Goal: Obtain resource: Obtain resource

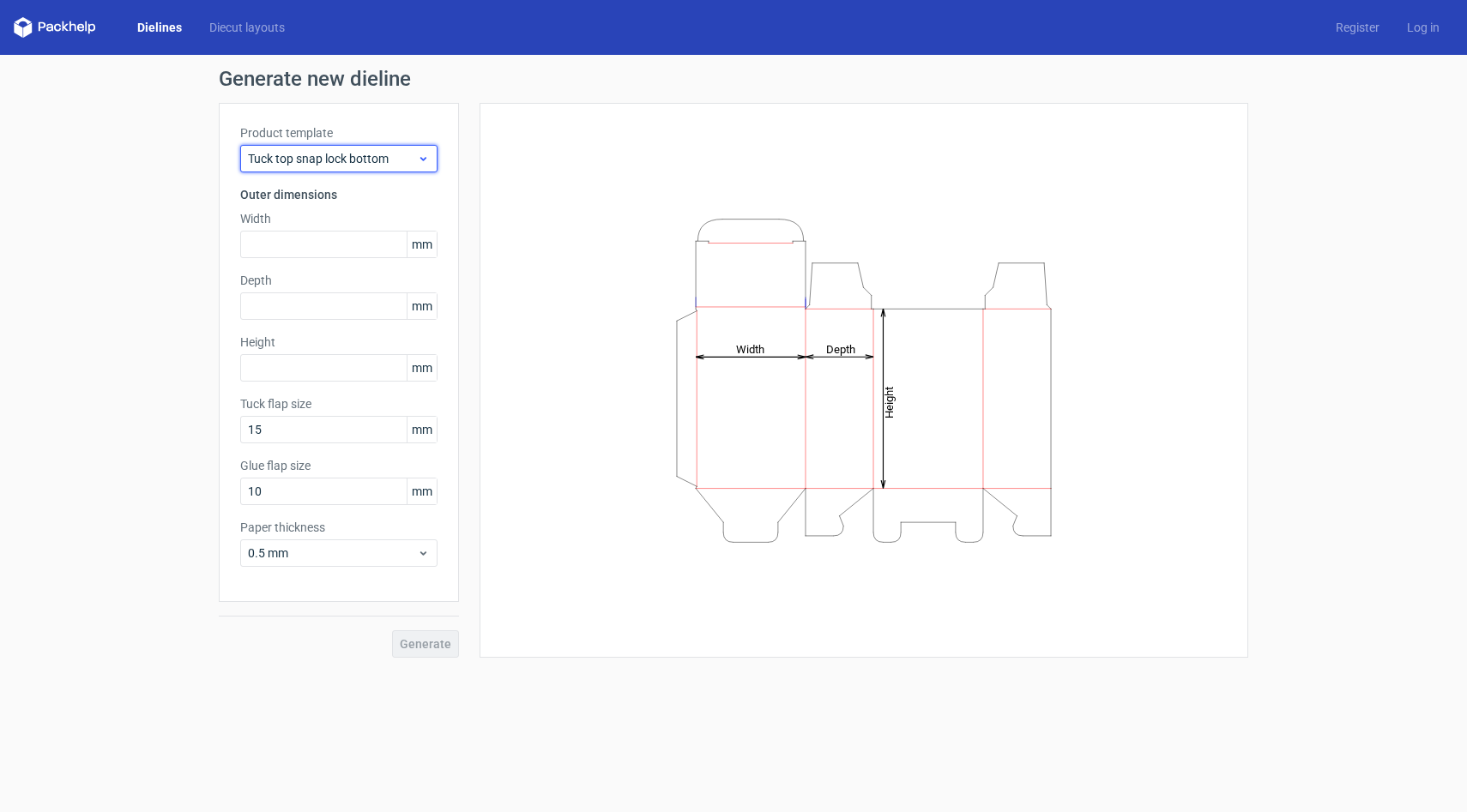
click at [387, 168] on div "Tuck top snap lock bottom" at bounding box center [338, 158] width 197 height 28
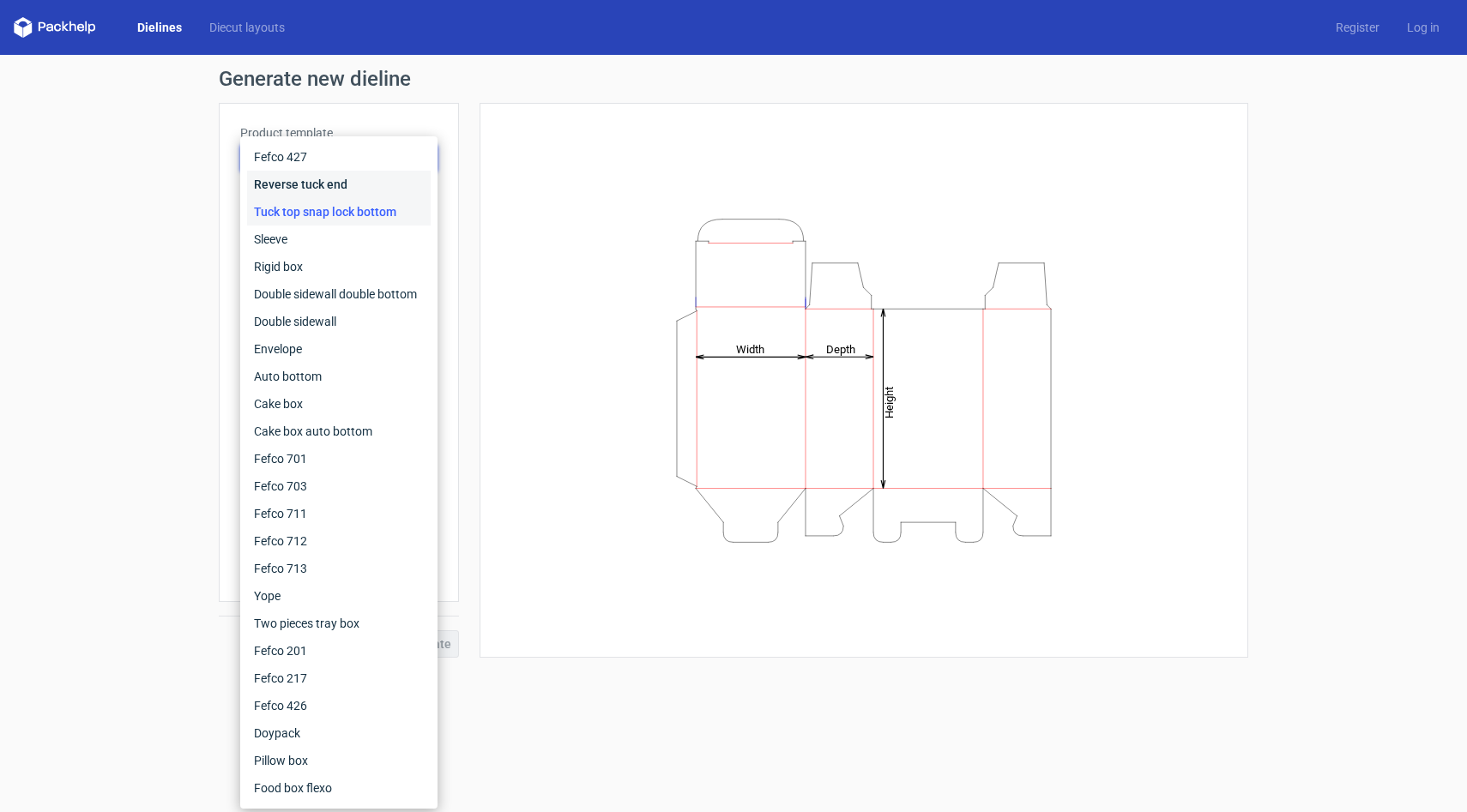
click at [373, 190] on div "Reverse tuck end" at bounding box center [339, 184] width 184 height 28
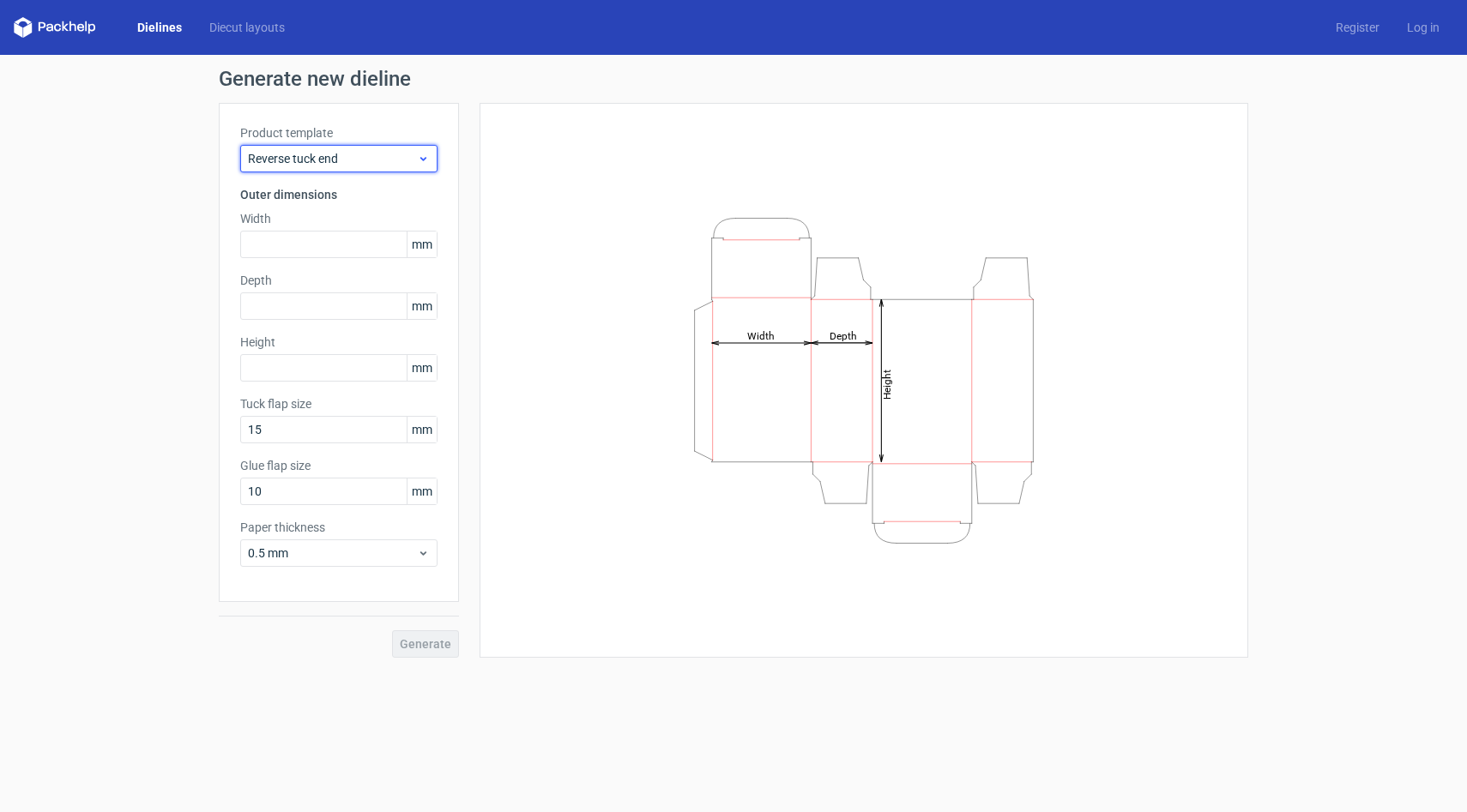
click at [367, 166] on span "Reverse tuck end" at bounding box center [332, 158] width 169 height 17
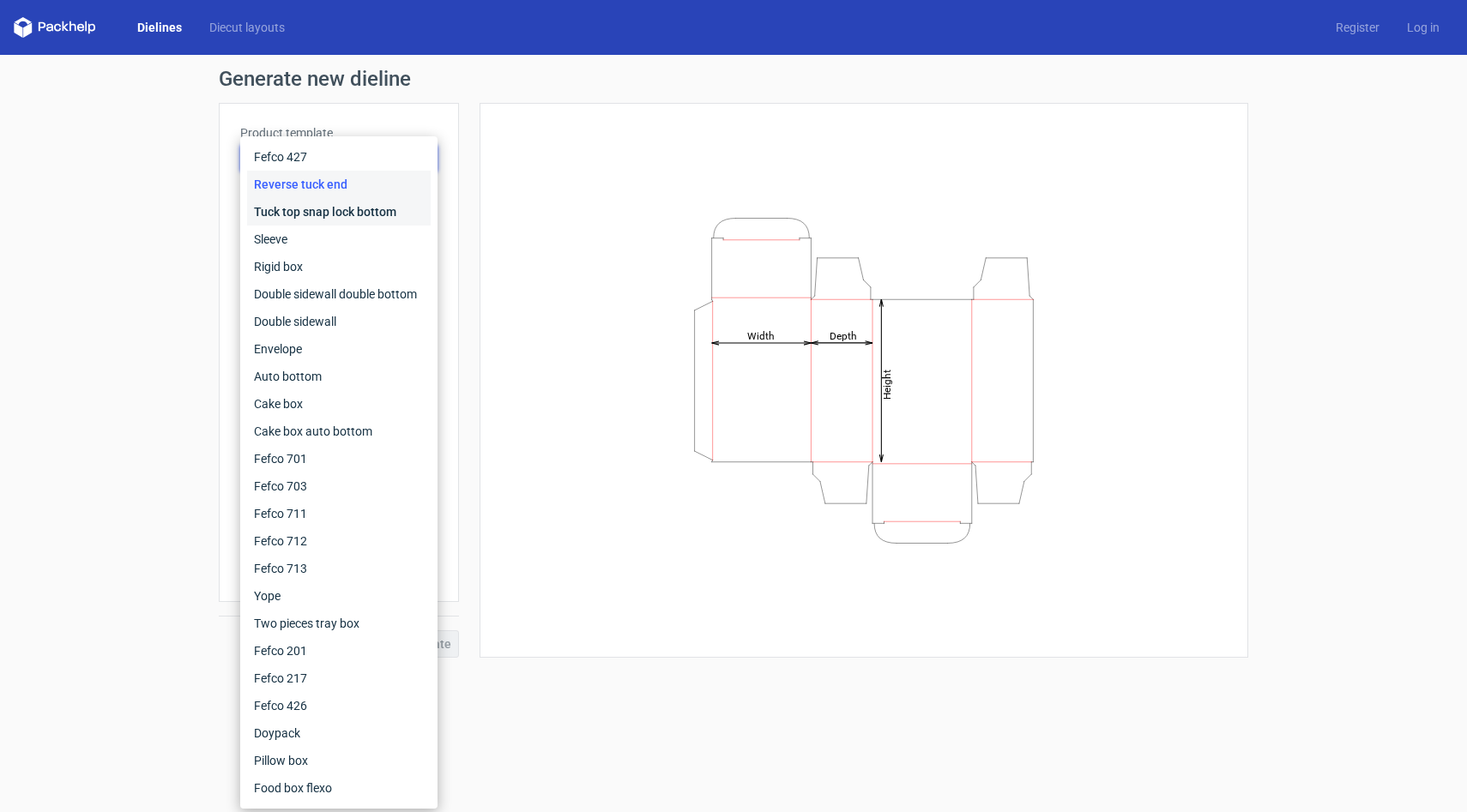
click at [358, 209] on div "Tuck top snap lock bottom" at bounding box center [339, 211] width 184 height 28
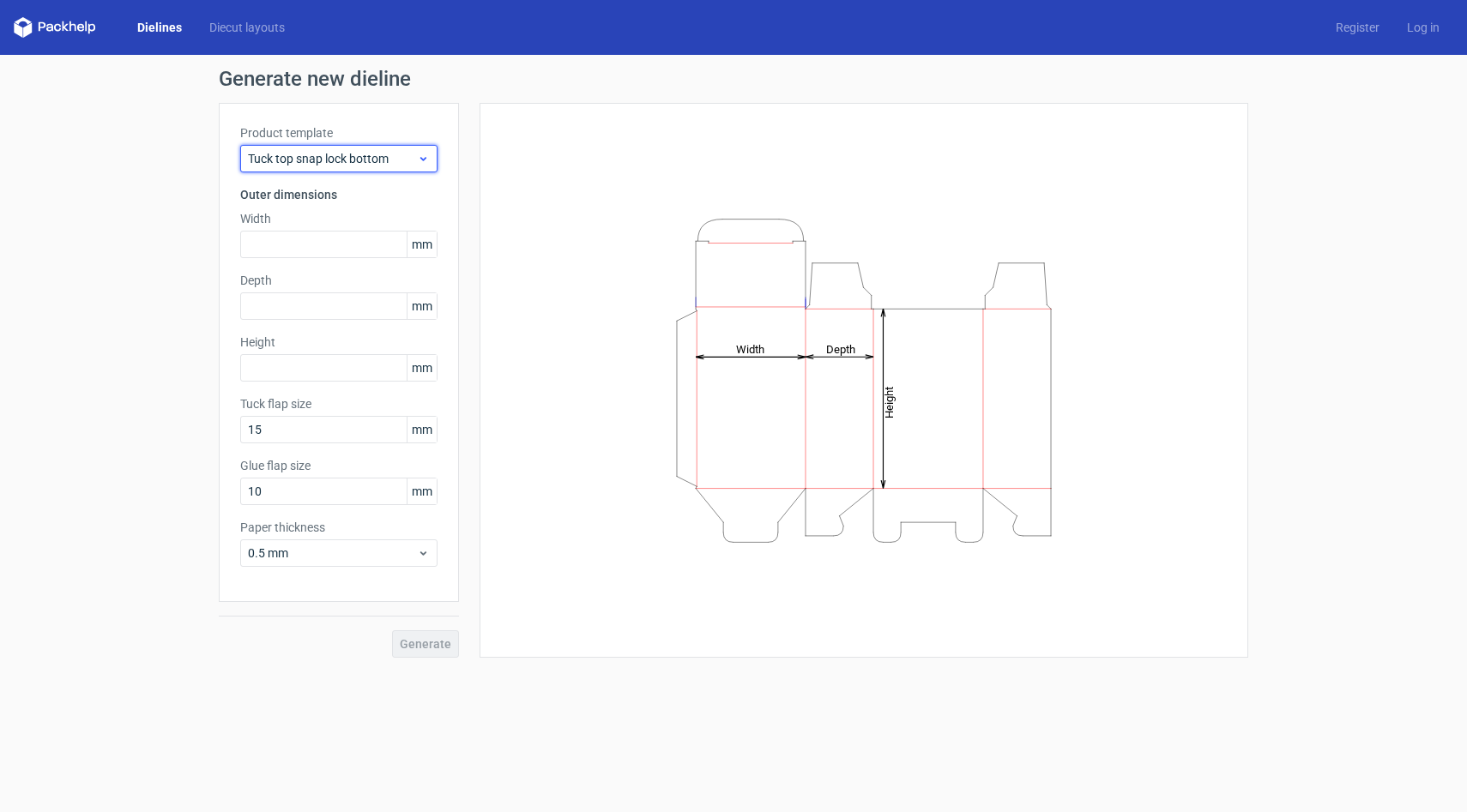
click at [369, 167] on div "Tuck top snap lock bottom" at bounding box center [338, 158] width 197 height 28
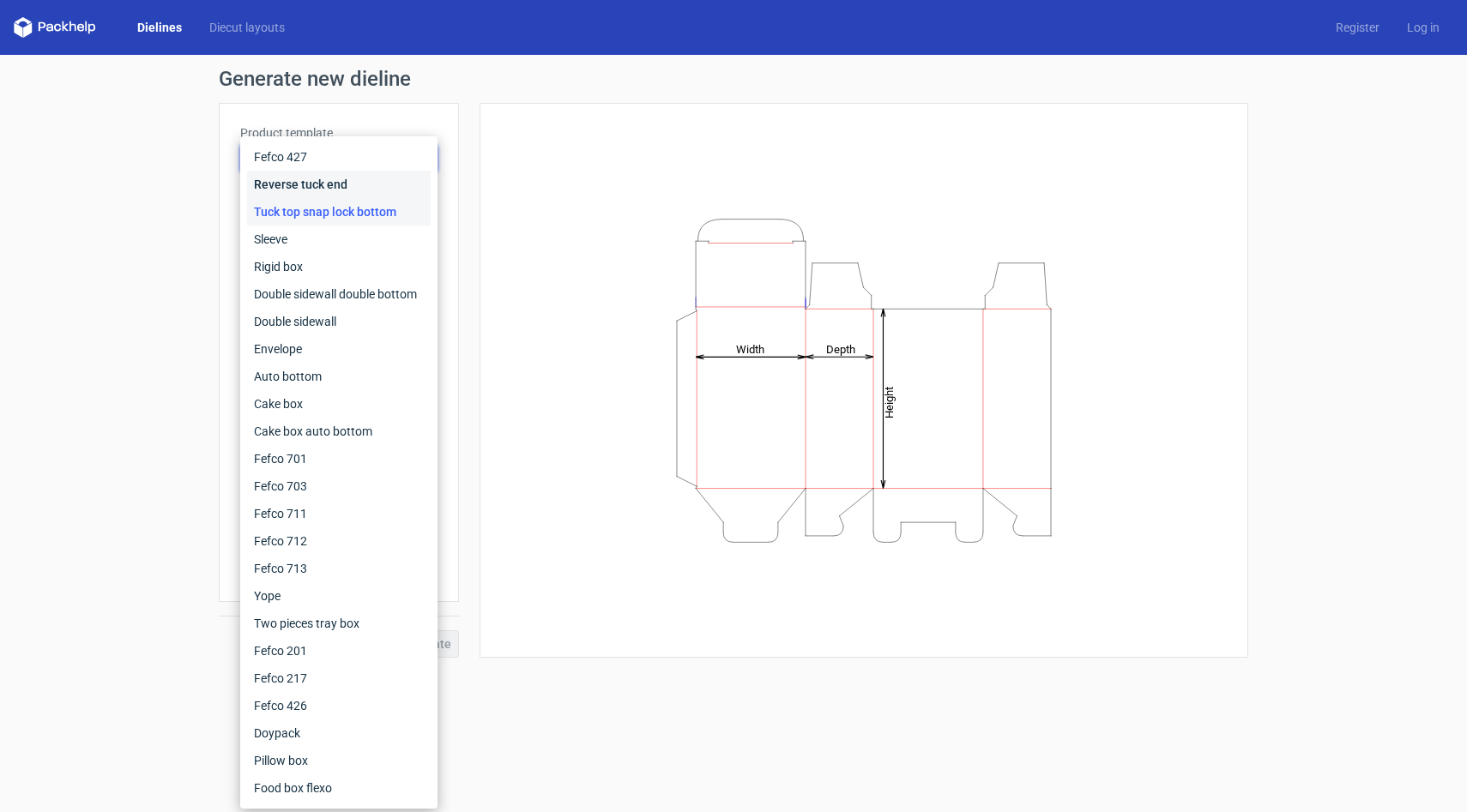
click at [365, 186] on div "Reverse tuck end" at bounding box center [339, 184] width 184 height 28
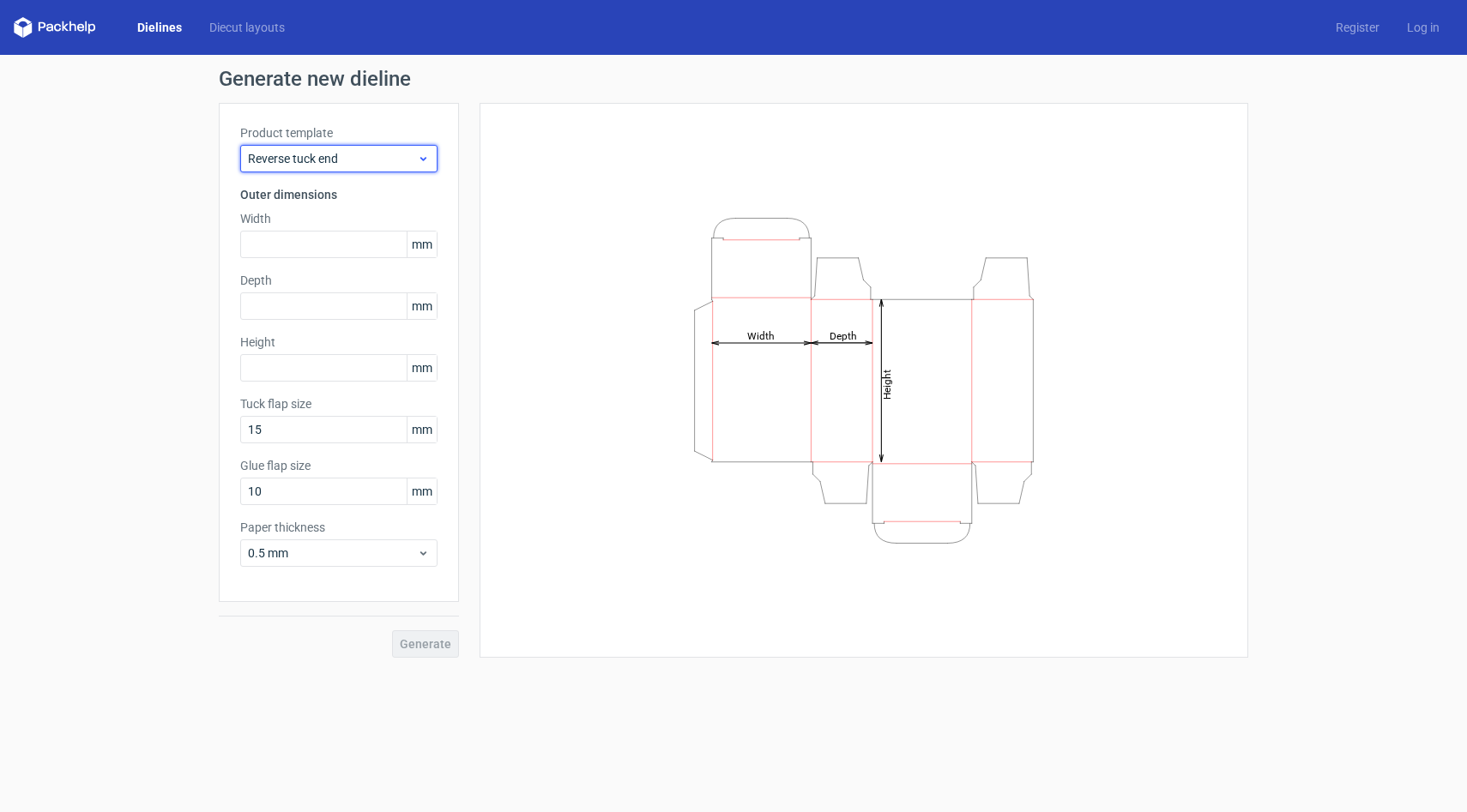
click at [376, 167] on span "Reverse tuck end" at bounding box center [332, 158] width 169 height 17
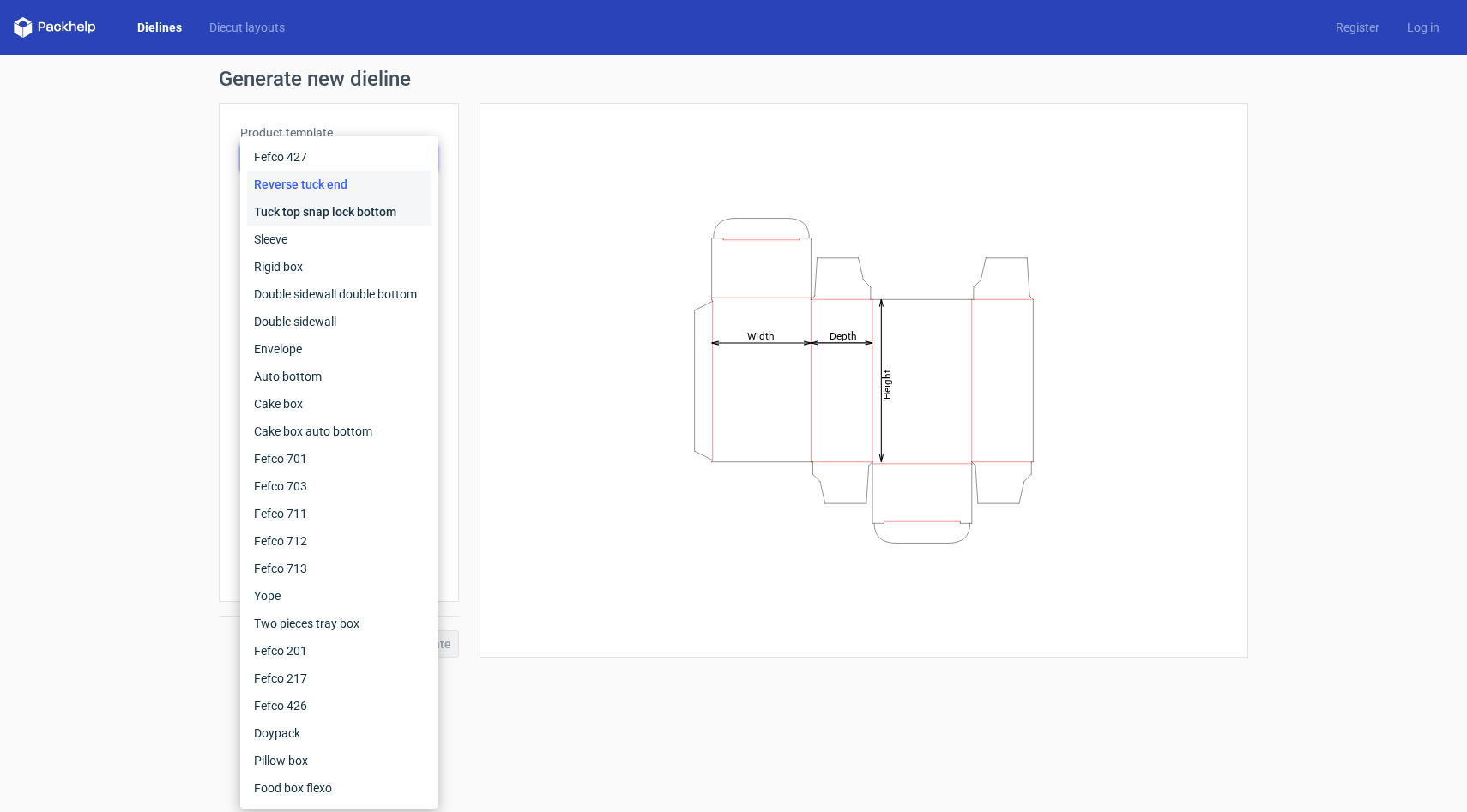
click at [370, 207] on div "Tuck top snap lock bottom" at bounding box center [339, 211] width 184 height 28
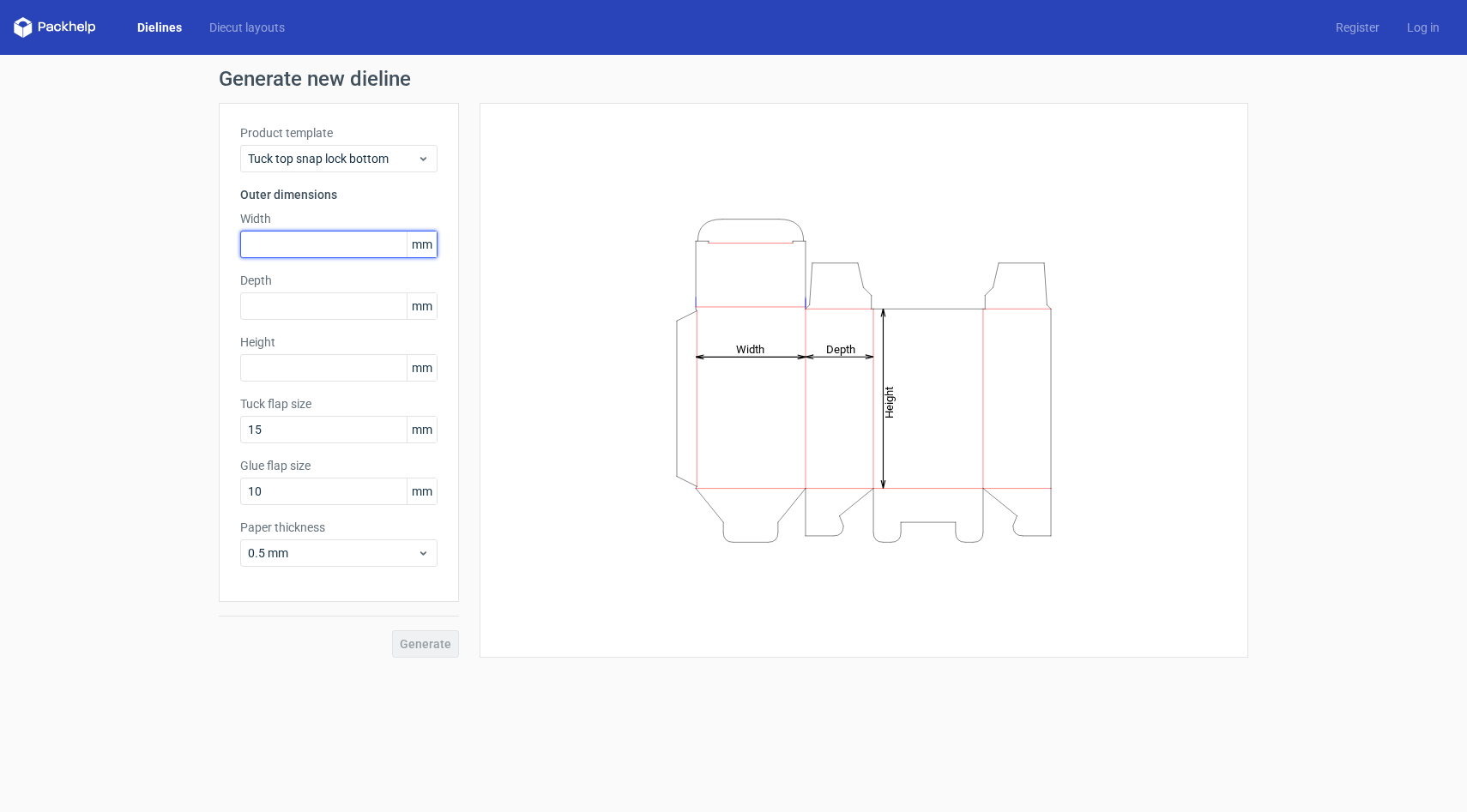
click at [361, 250] on input "text" at bounding box center [338, 244] width 197 height 28
type input "70"
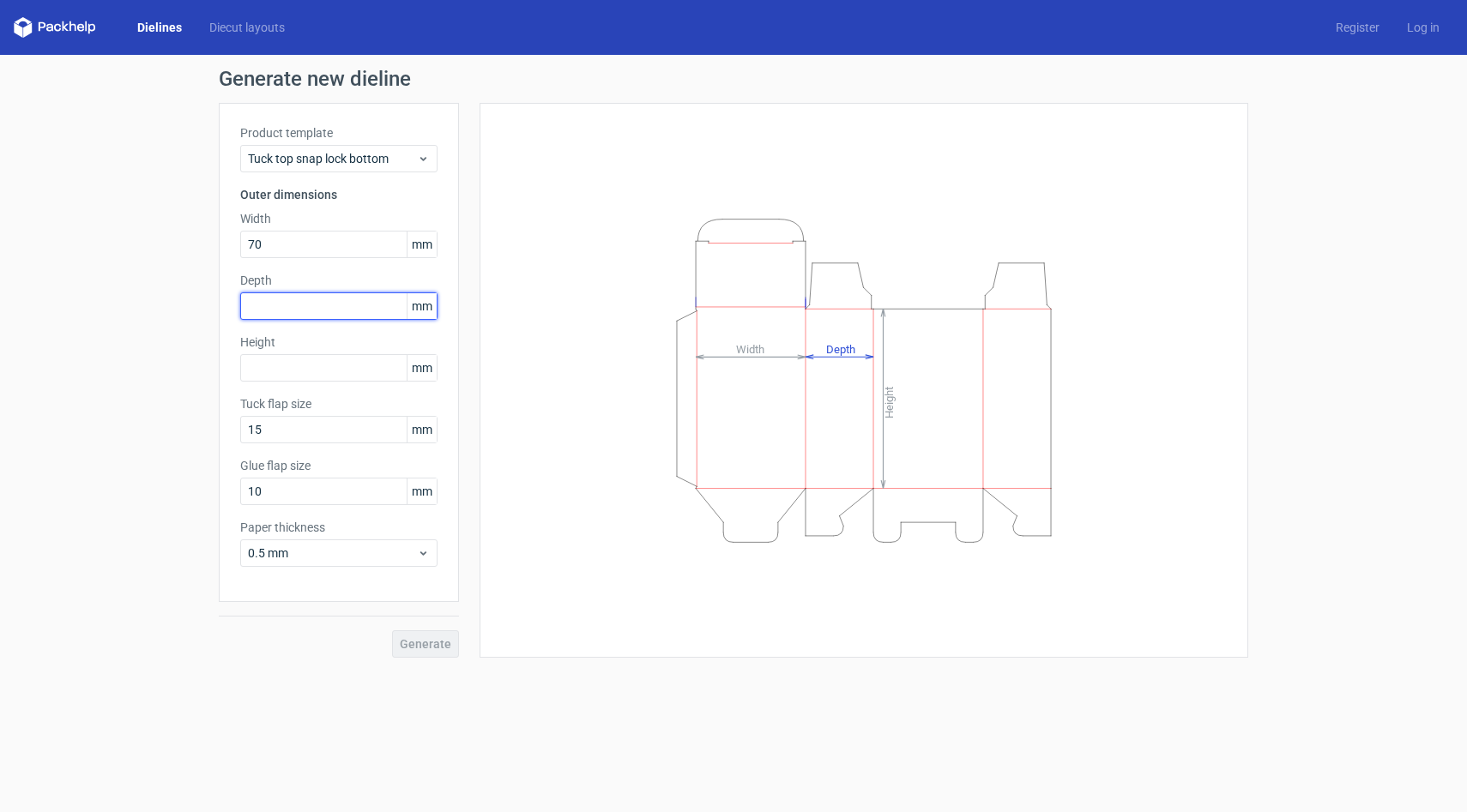
click at [361, 301] on input "text" at bounding box center [338, 306] width 197 height 28
type input "7"
type input "34"
click at [353, 368] on input "text" at bounding box center [338, 368] width 197 height 28
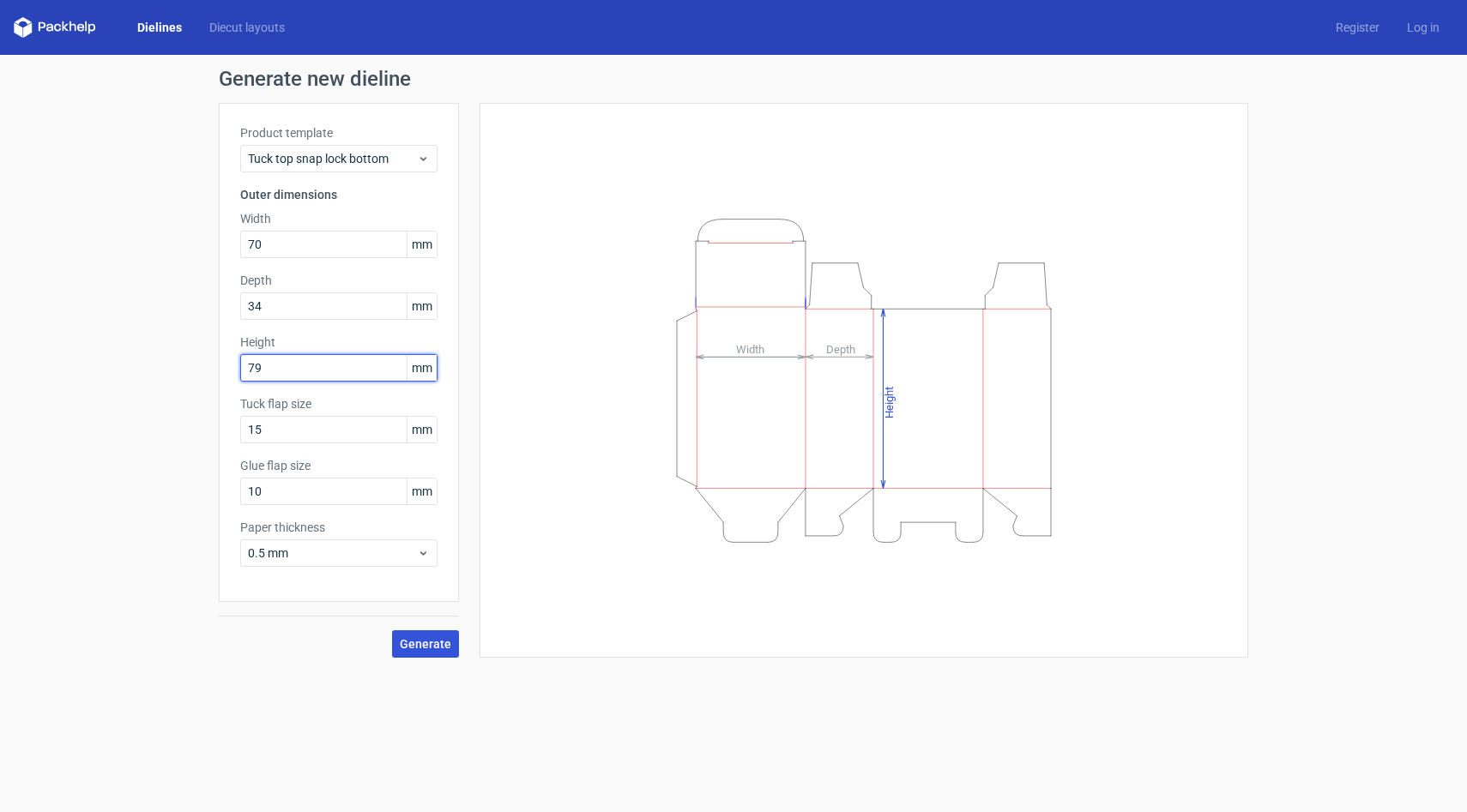
type input "79"
click at [449, 654] on button "Generate" at bounding box center [425, 644] width 67 height 28
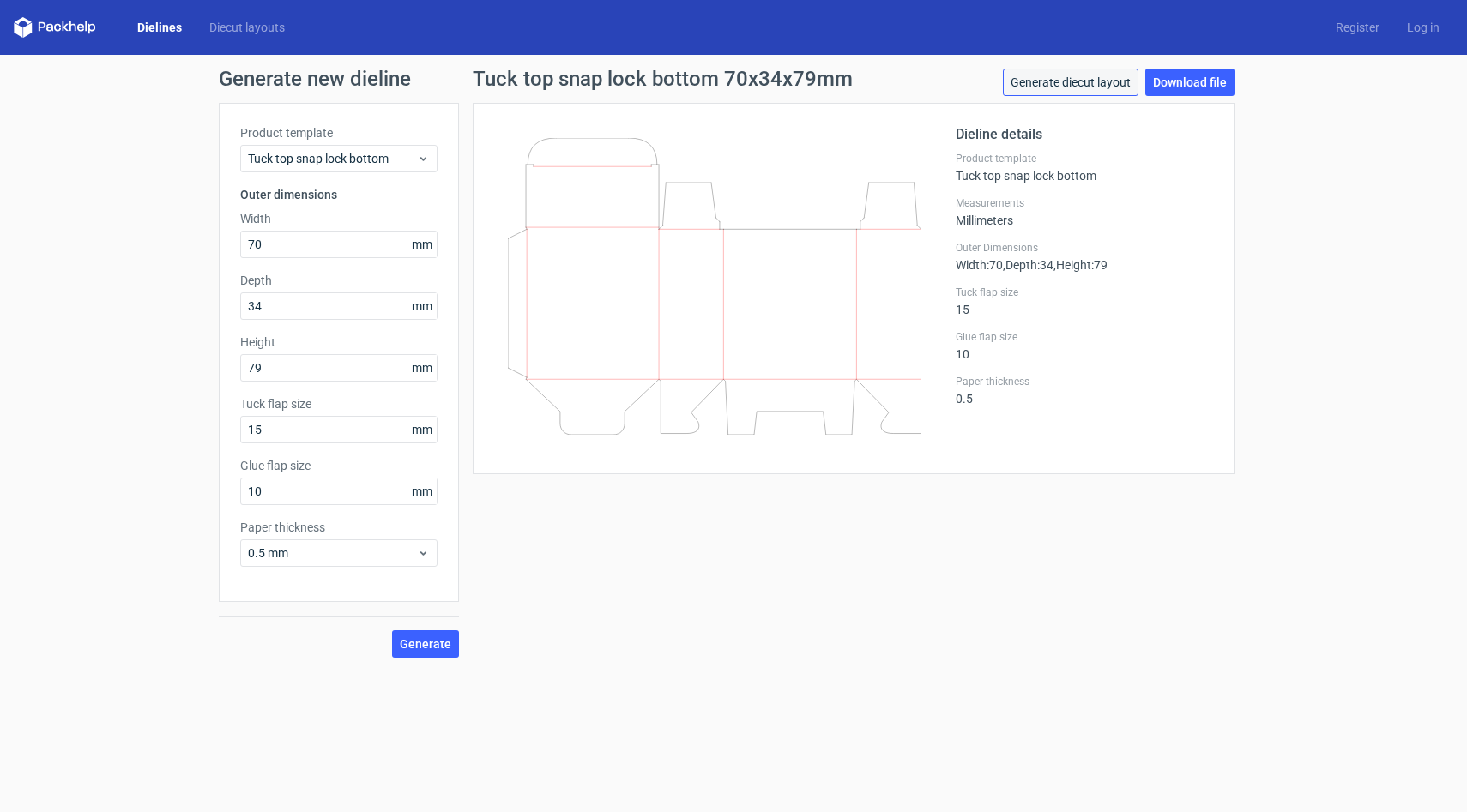
click at [1029, 86] on link "Generate diecut layout" at bounding box center [1071, 82] width 136 height 28
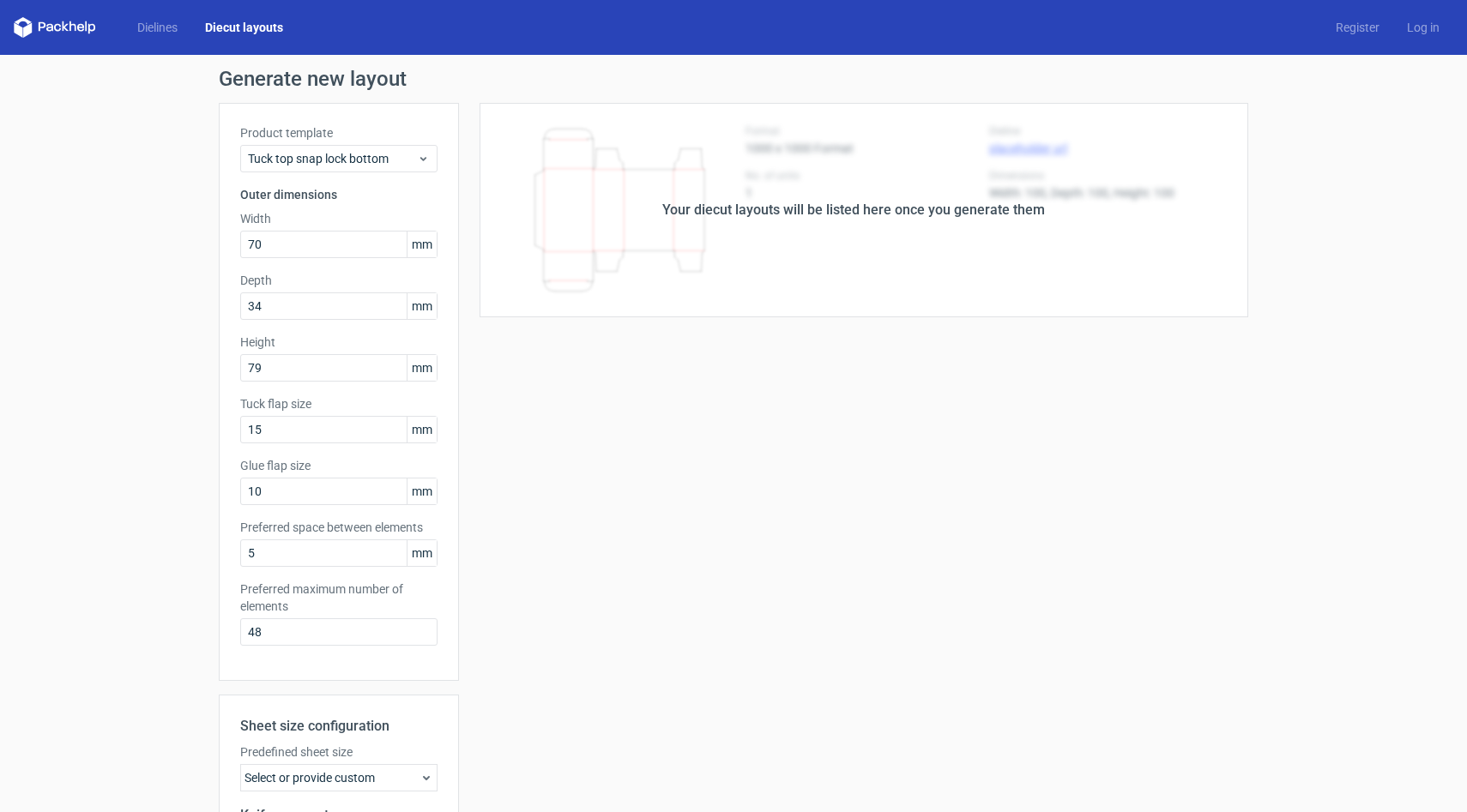
click at [792, 197] on div "Your diecut layouts will be listed here once you generate them" at bounding box center [853, 210] width 789 height 214
click at [763, 224] on div "Your diecut layouts will be listed here once you generate them" at bounding box center [853, 210] width 789 height 214
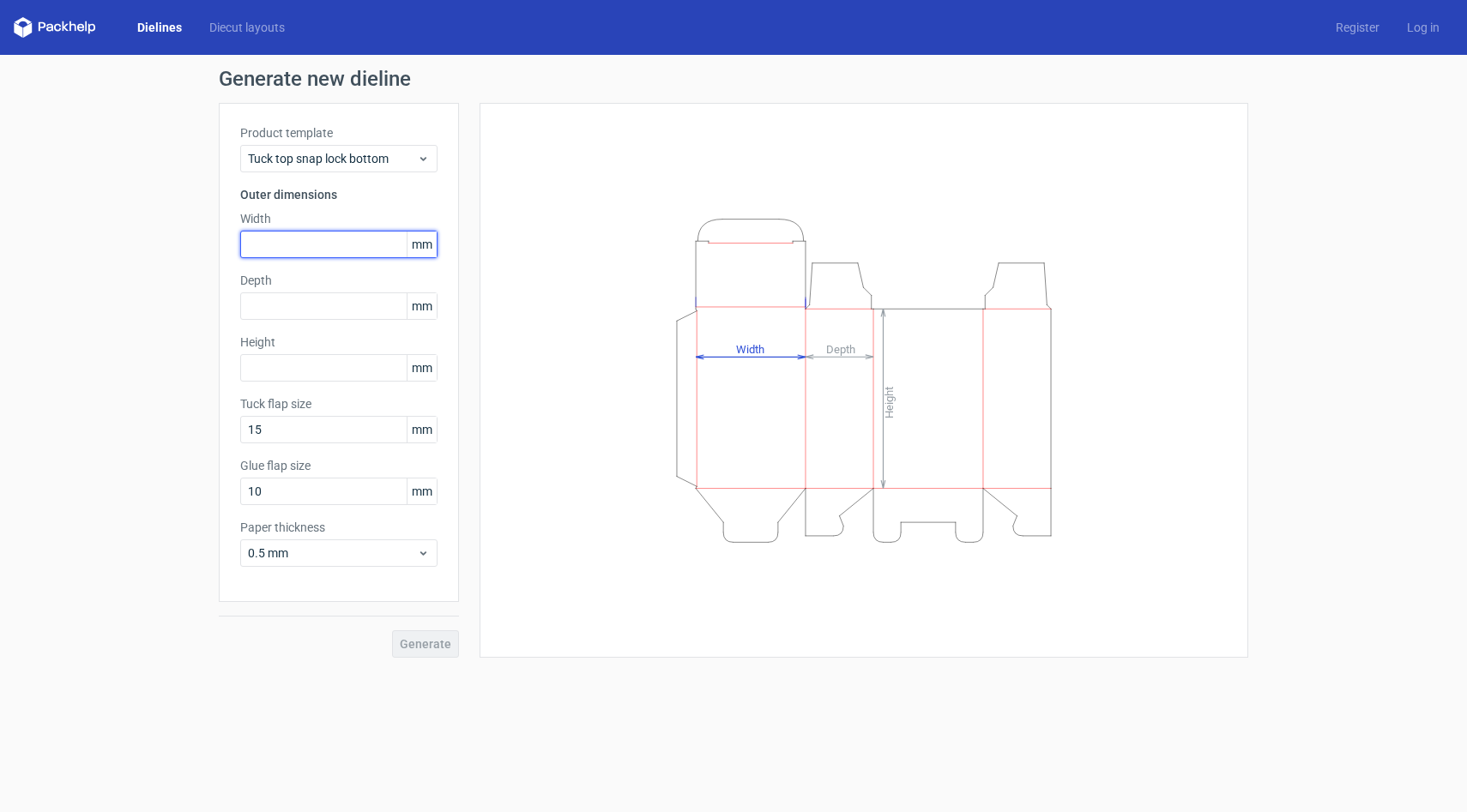
click at [310, 247] on input "text" at bounding box center [338, 244] width 197 height 28
click at [308, 372] on input "text" at bounding box center [338, 368] width 197 height 28
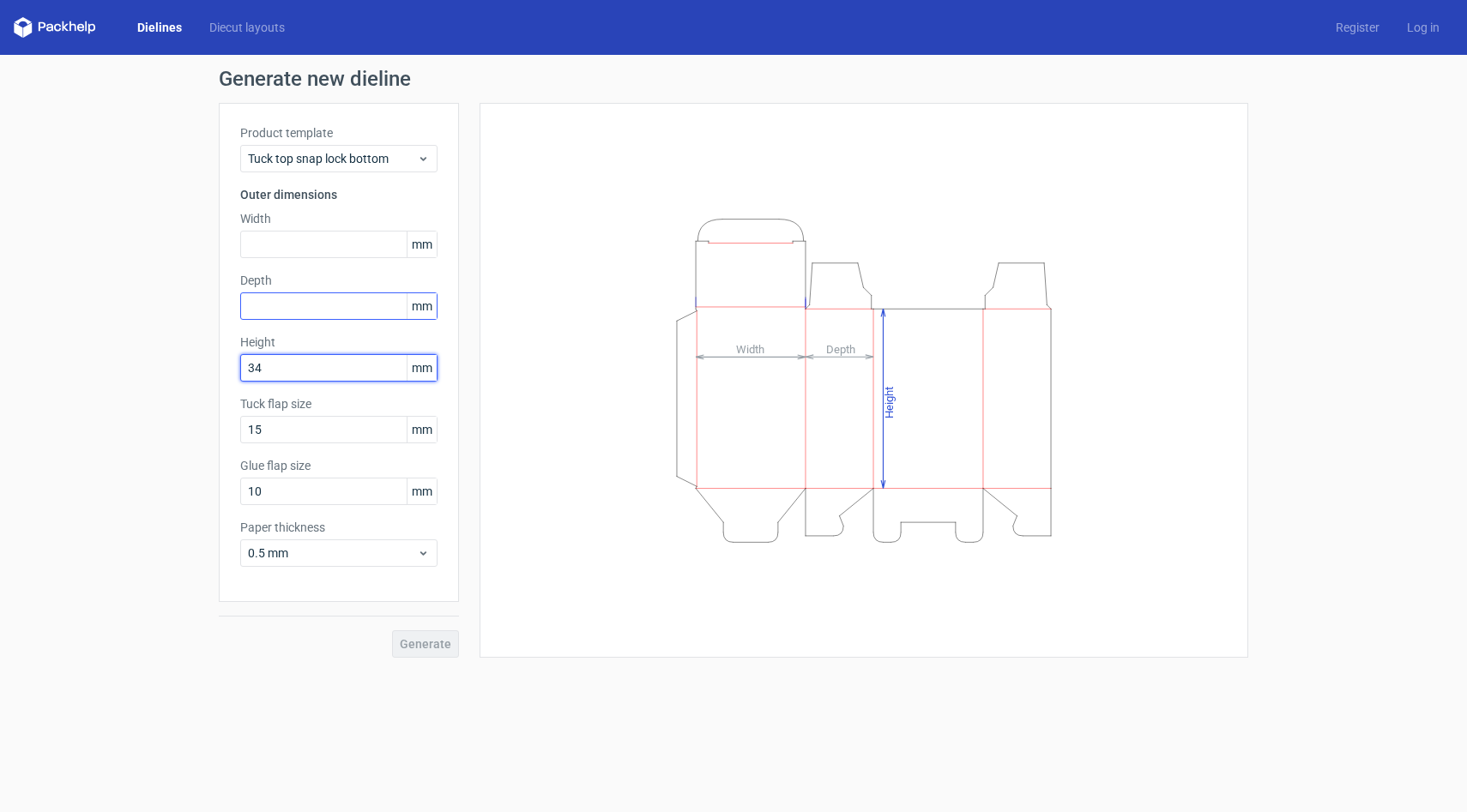
type input "34"
click at [333, 309] on input "text" at bounding box center [338, 306] width 197 height 28
click at [331, 298] on input "text" at bounding box center [338, 306] width 197 height 28
type input "79"
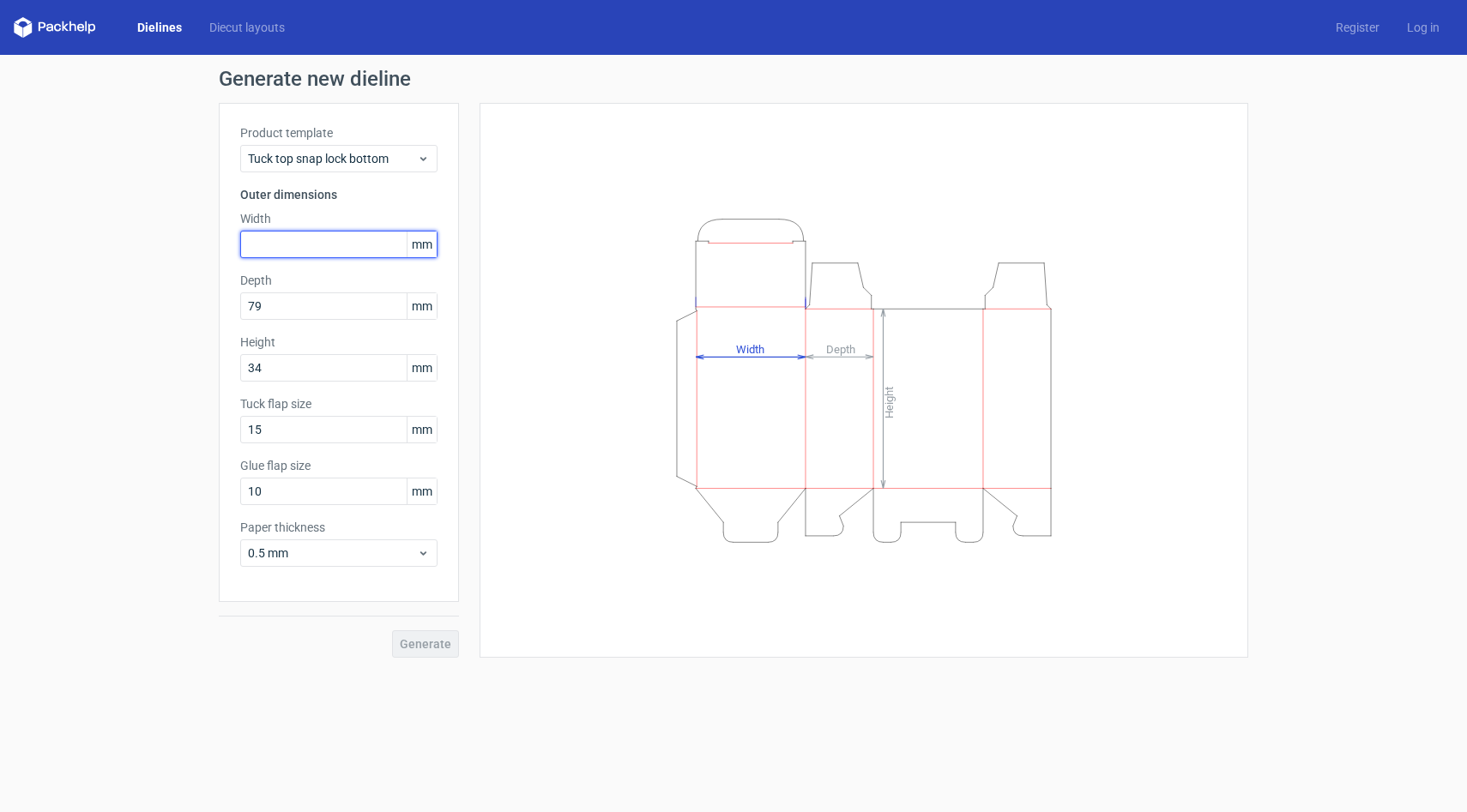
click at [305, 246] on input "text" at bounding box center [338, 244] width 197 height 28
type input "70"
click at [432, 650] on span "Generate" at bounding box center [426, 643] width 52 height 12
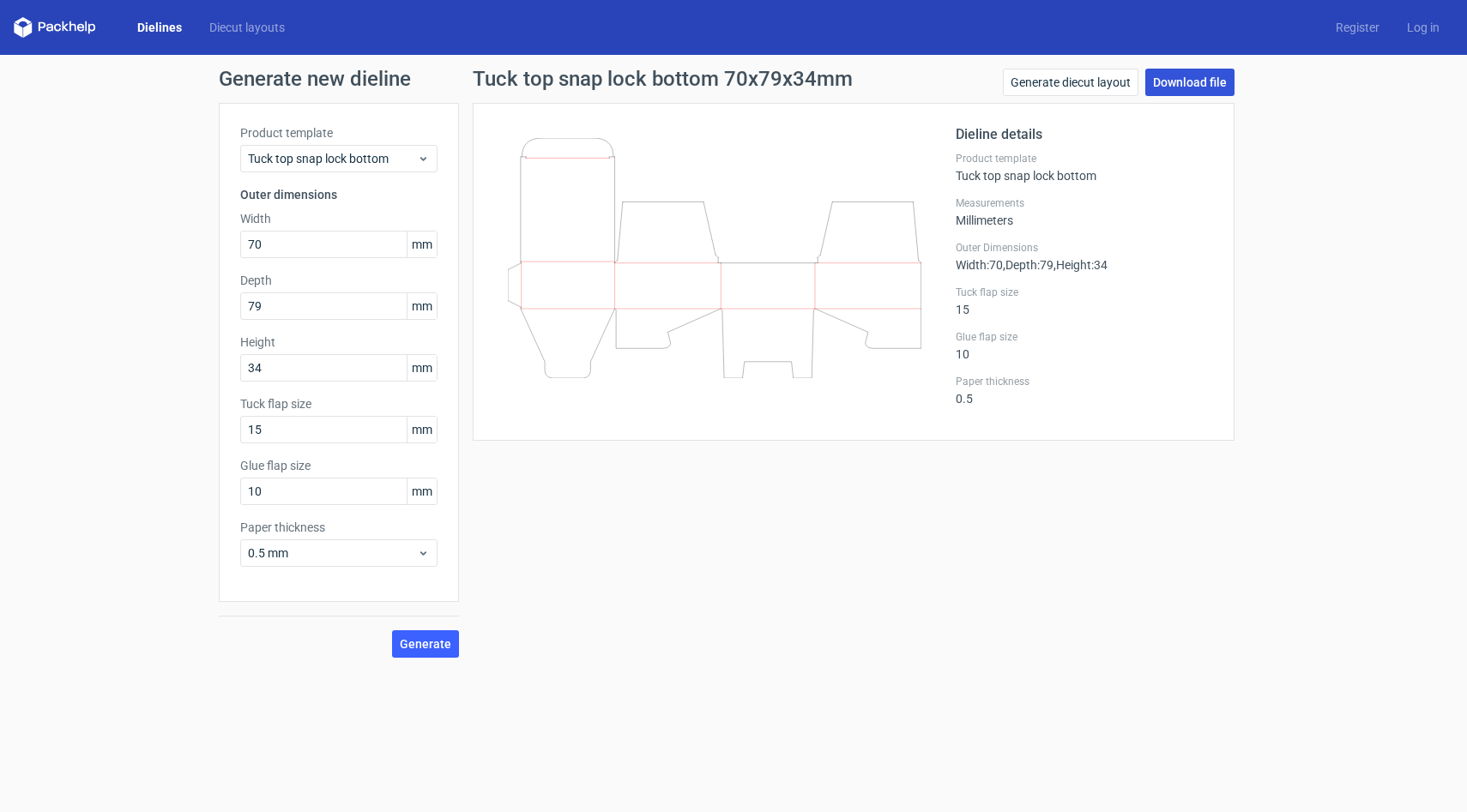
click at [1199, 88] on link "Download file" at bounding box center [1189, 82] width 89 height 28
click at [1090, 89] on link "Generate diecut layout" at bounding box center [1071, 82] width 136 height 28
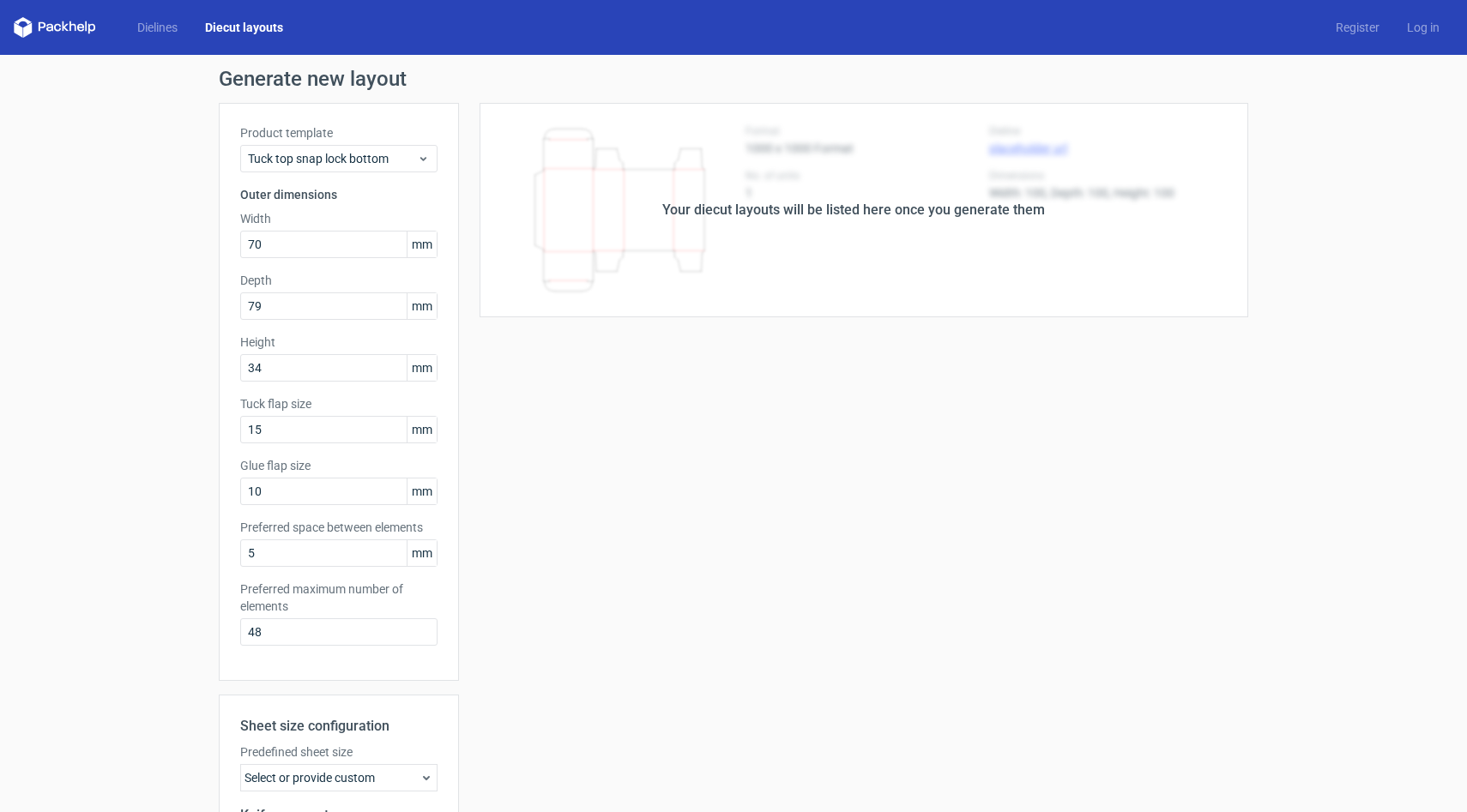
click at [884, 253] on div "Your diecut layouts will be listed here once you generate them" at bounding box center [853, 210] width 789 height 214
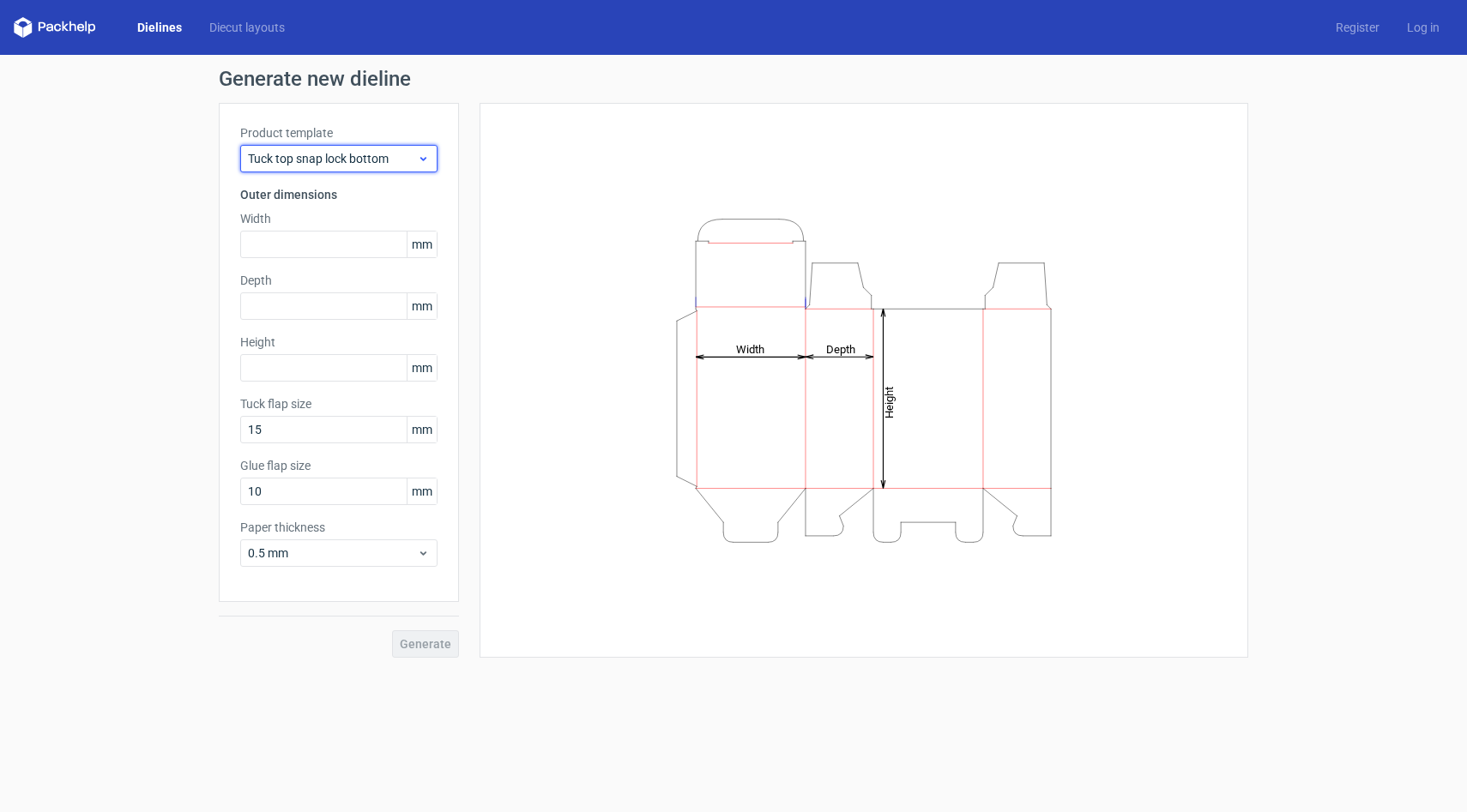
click at [341, 154] on span "Tuck top snap lock bottom" at bounding box center [332, 158] width 169 height 17
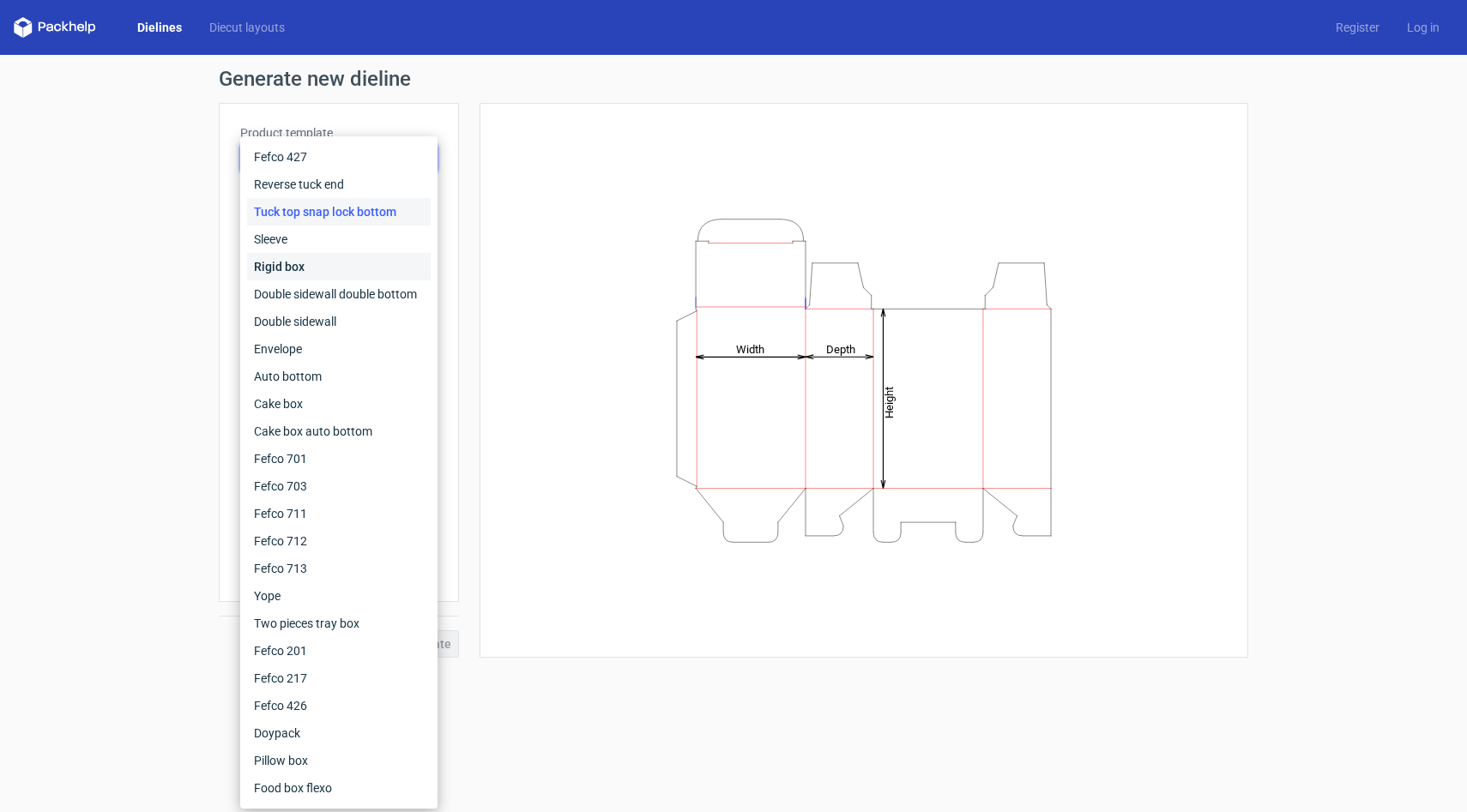
click at [328, 260] on div "Rigid box" at bounding box center [339, 267] width 184 height 28
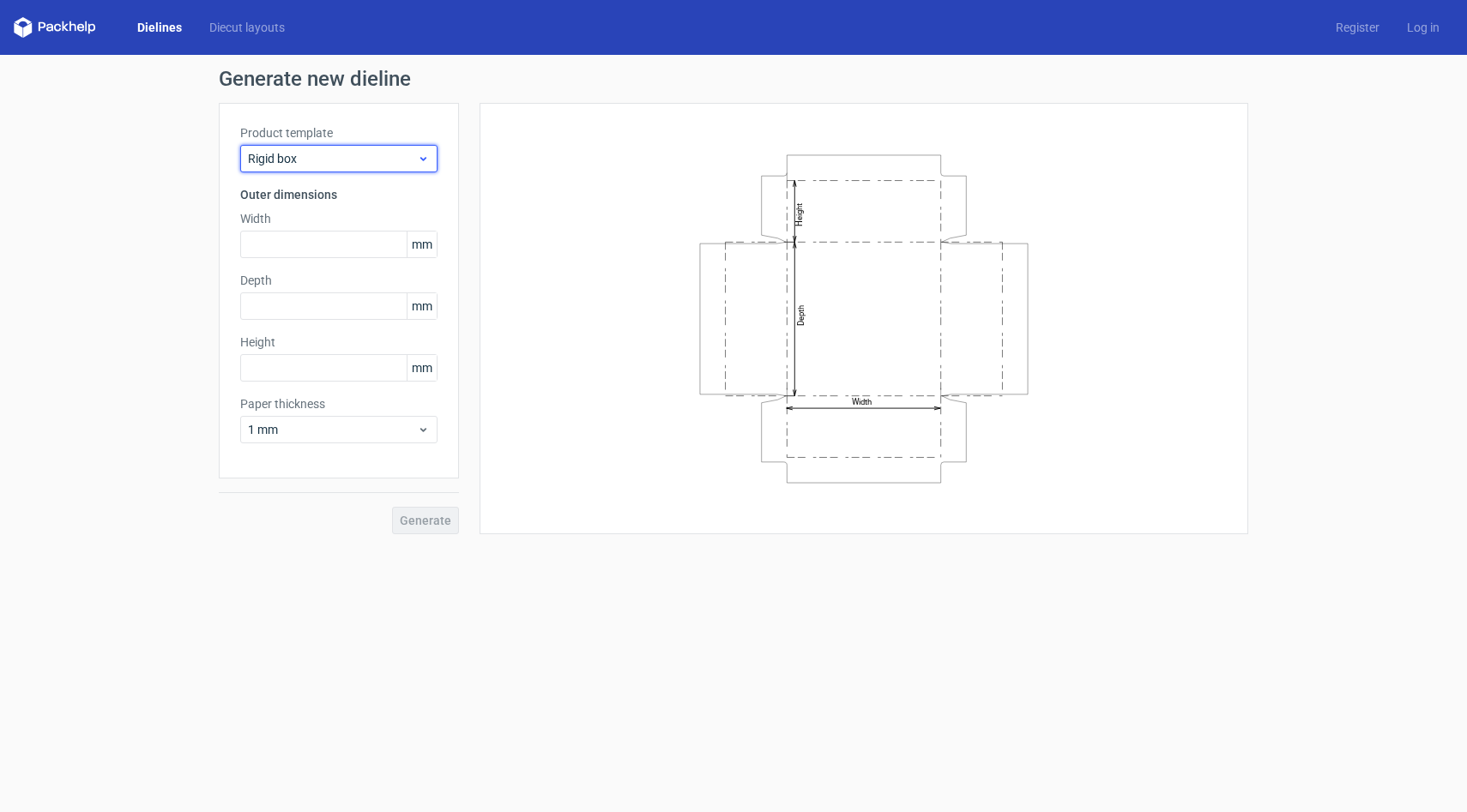
click at [377, 160] on span "Rigid box" at bounding box center [332, 158] width 169 height 17
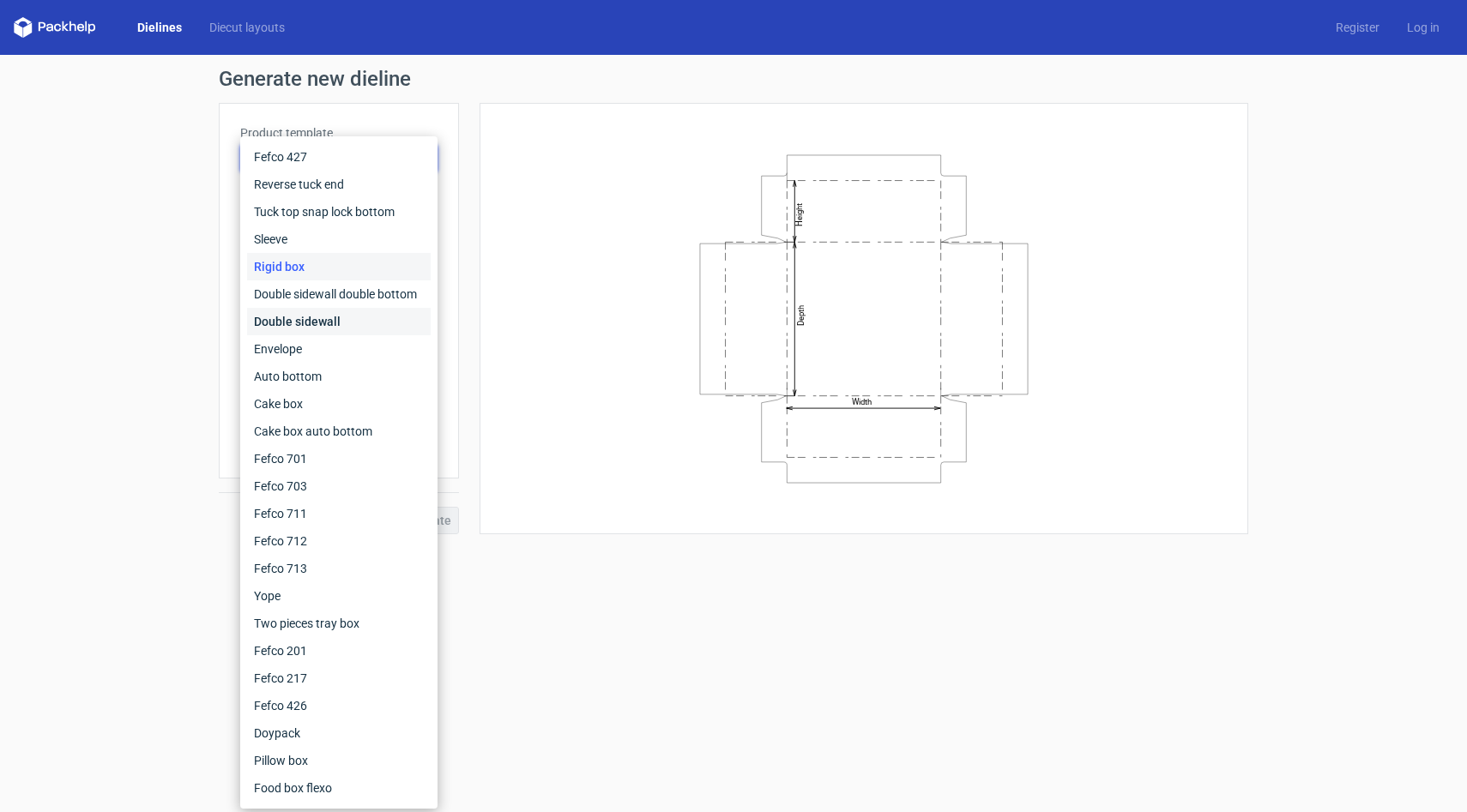
click at [340, 313] on div "Double sidewall" at bounding box center [339, 321] width 184 height 28
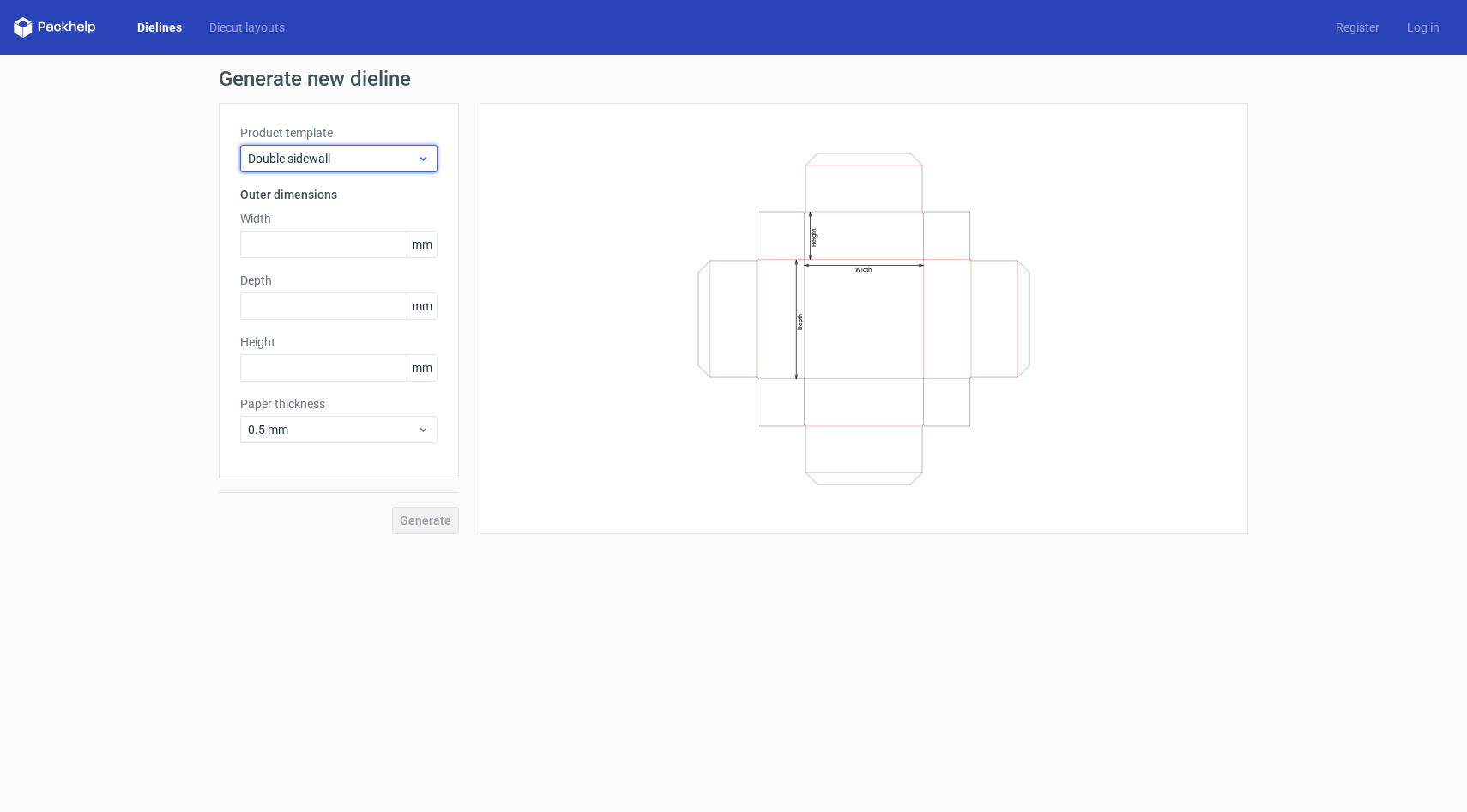
click at [358, 161] on span "Double sidewall" at bounding box center [332, 158] width 169 height 17
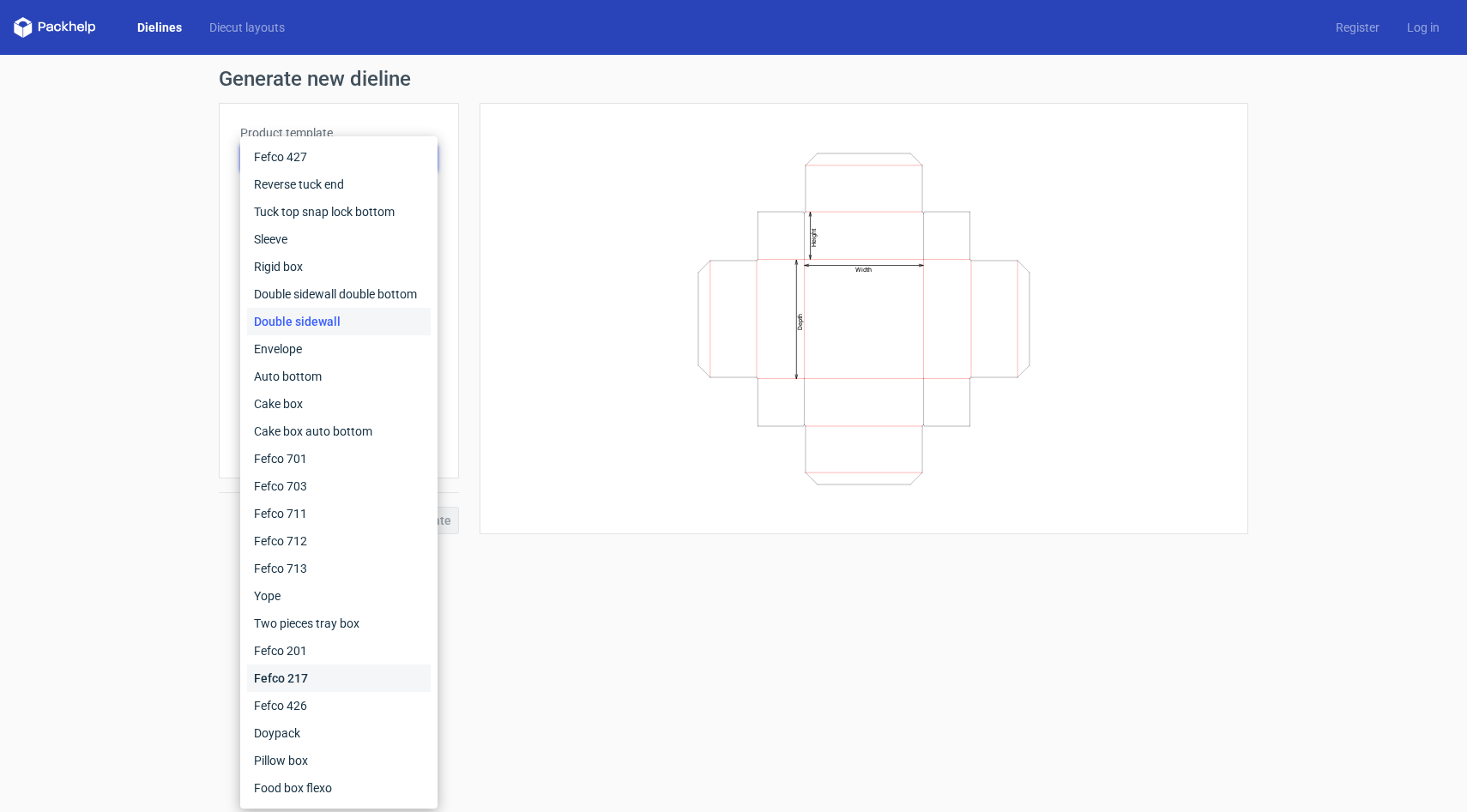
click at [328, 678] on div "Fefco 217" at bounding box center [339, 678] width 184 height 28
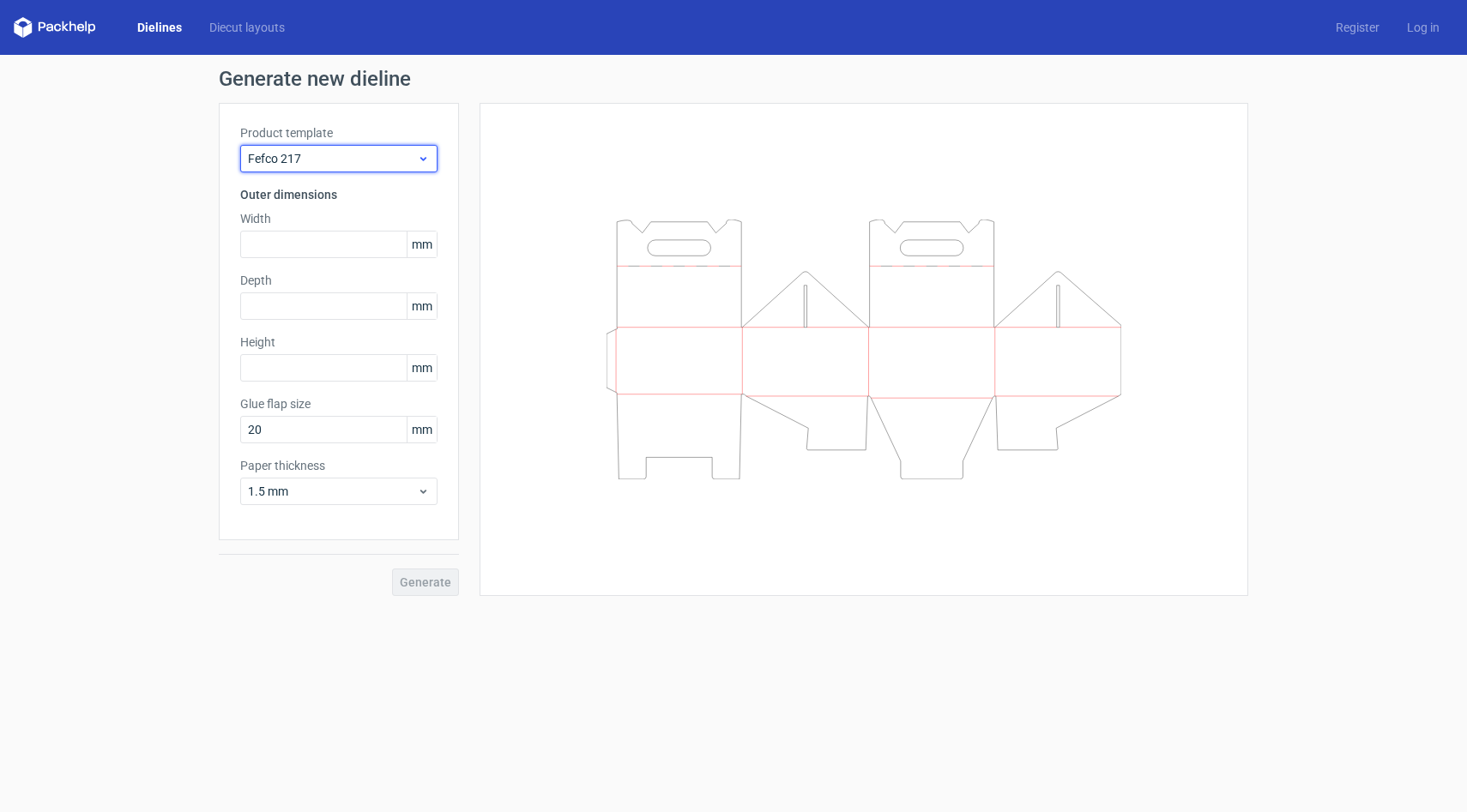
click at [395, 168] on div "Fefco 217" at bounding box center [338, 158] width 197 height 28
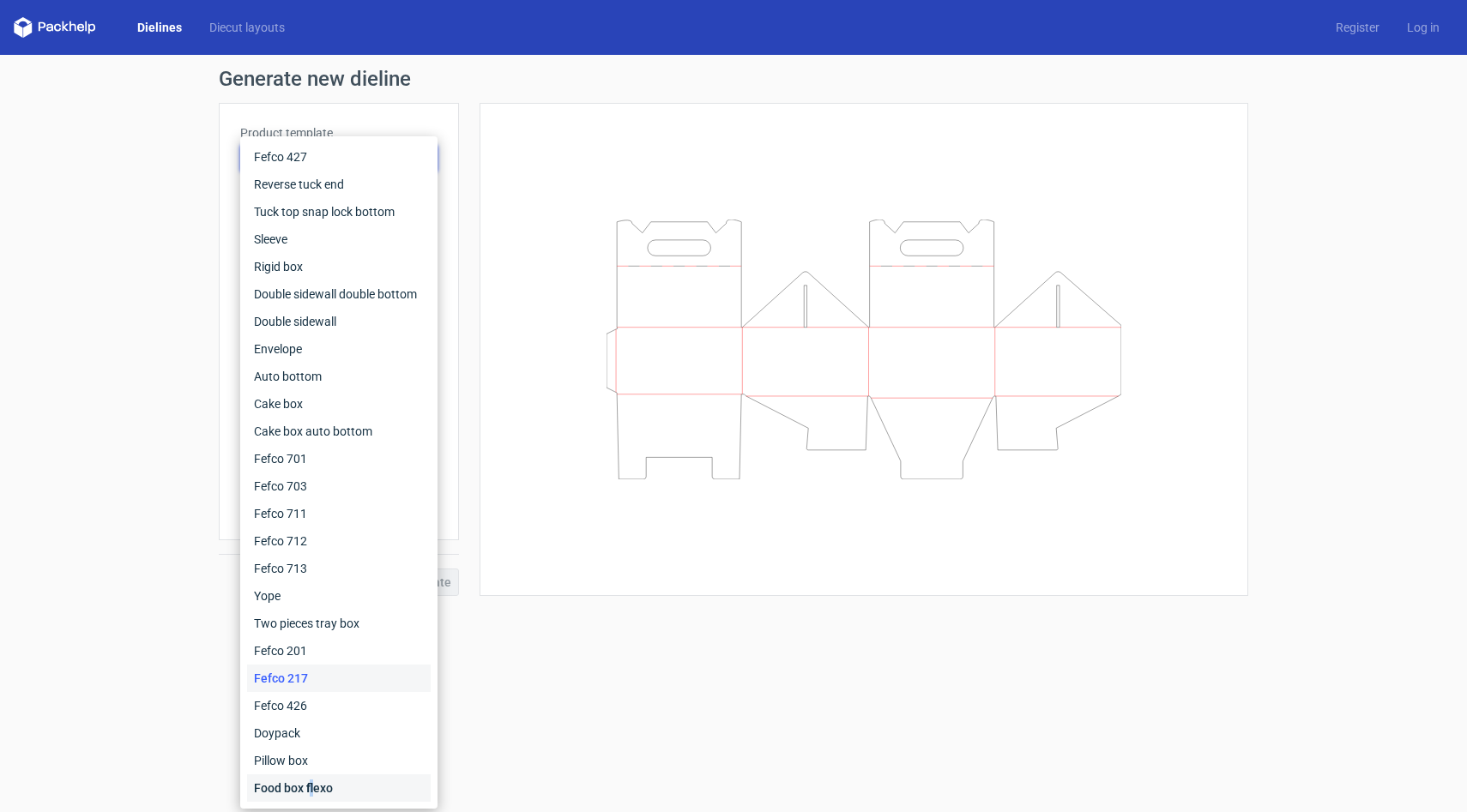
click at [311, 783] on div "Food box flexo" at bounding box center [339, 788] width 184 height 28
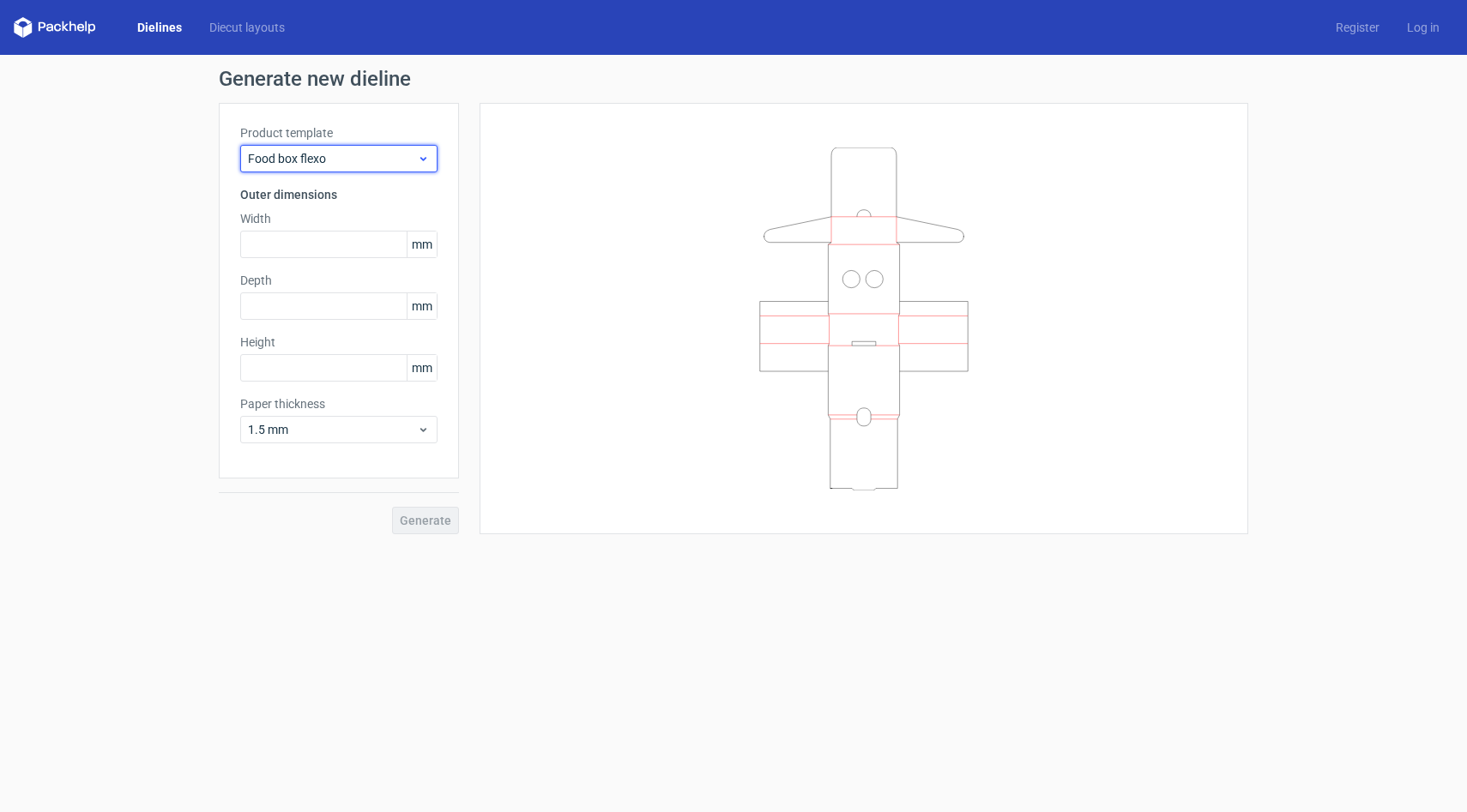
click at [360, 147] on div "Food box flexo" at bounding box center [338, 158] width 197 height 28
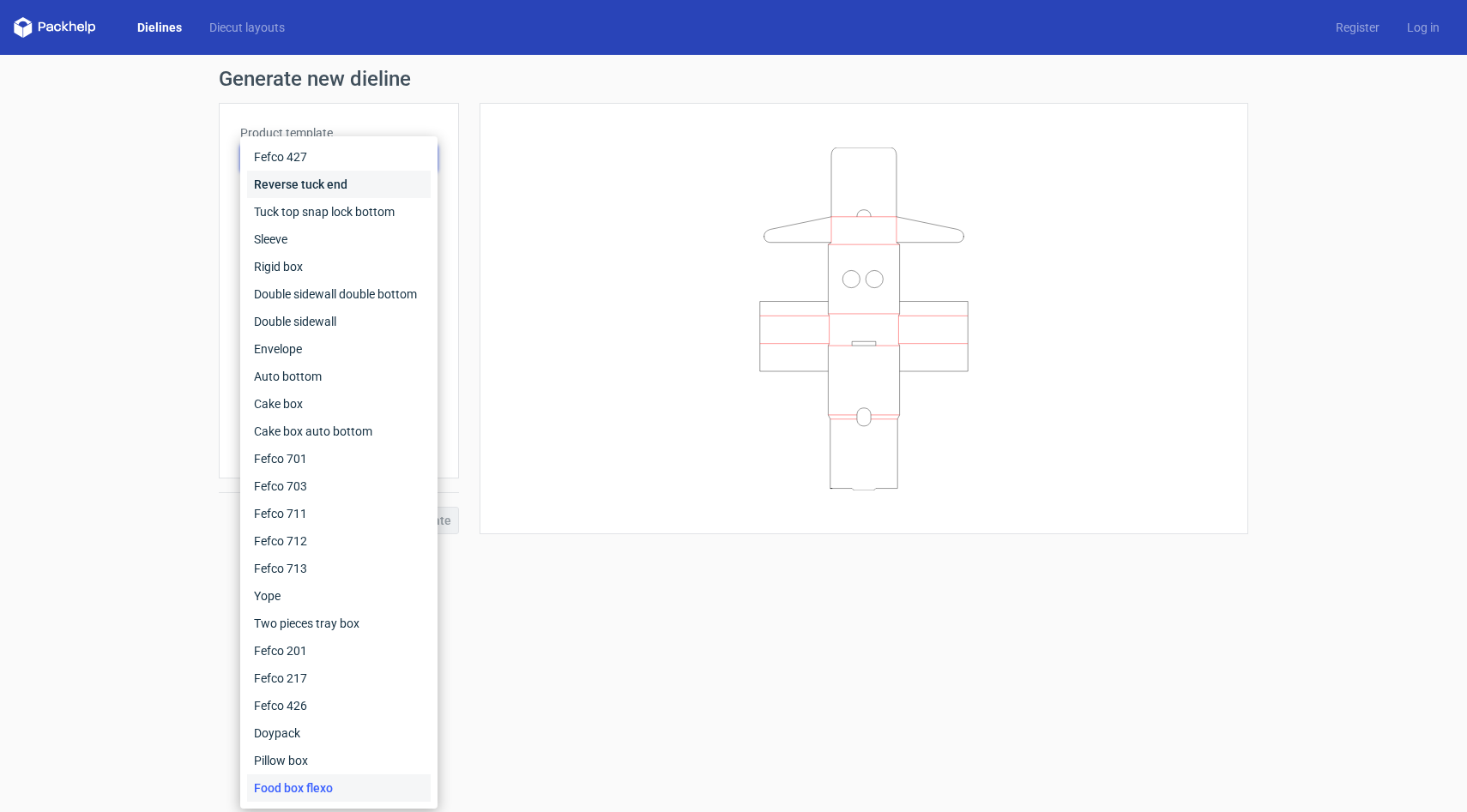
click at [355, 196] on div "Reverse tuck end" at bounding box center [339, 184] width 184 height 28
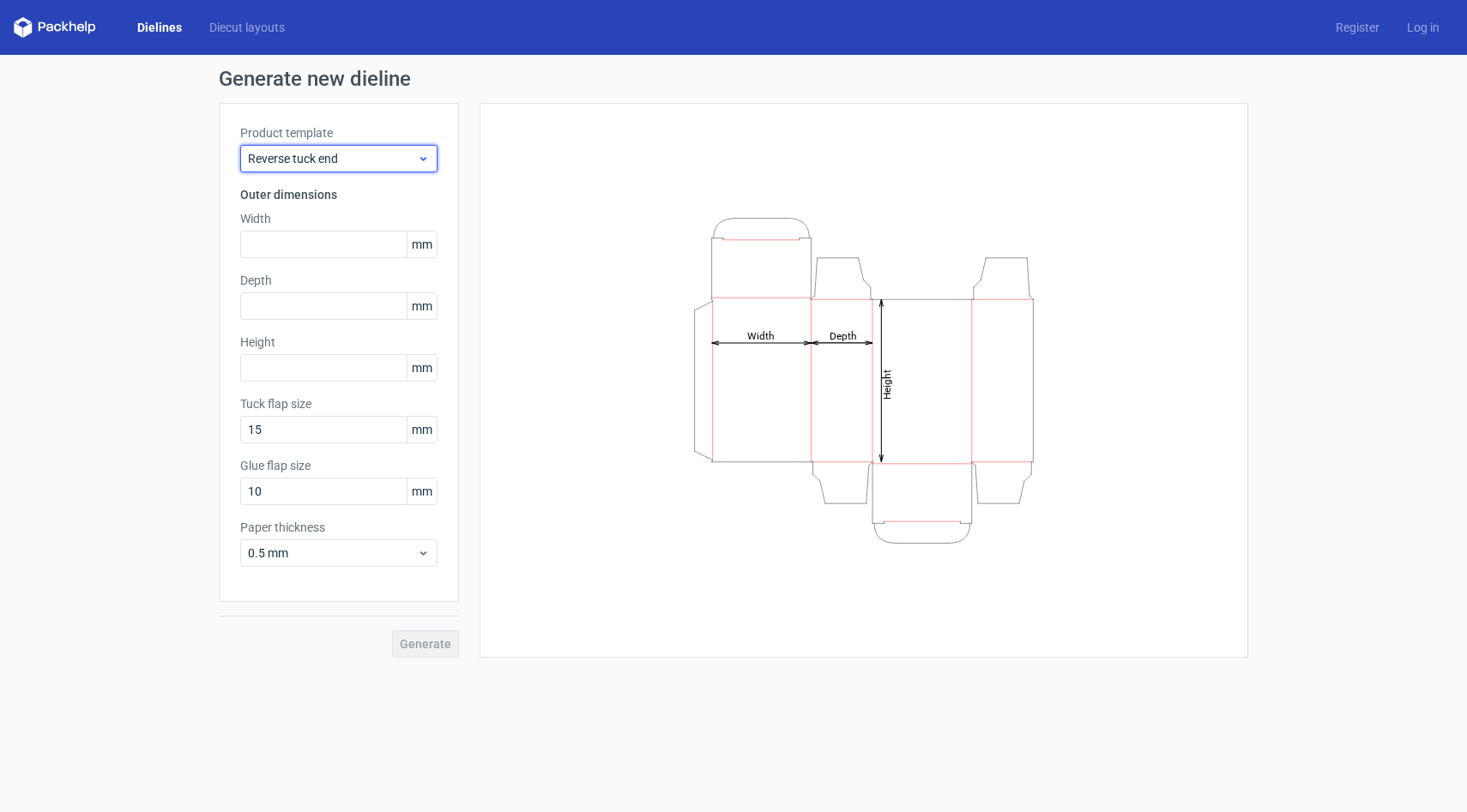
click at [363, 161] on span "Reverse tuck end" at bounding box center [332, 158] width 169 height 17
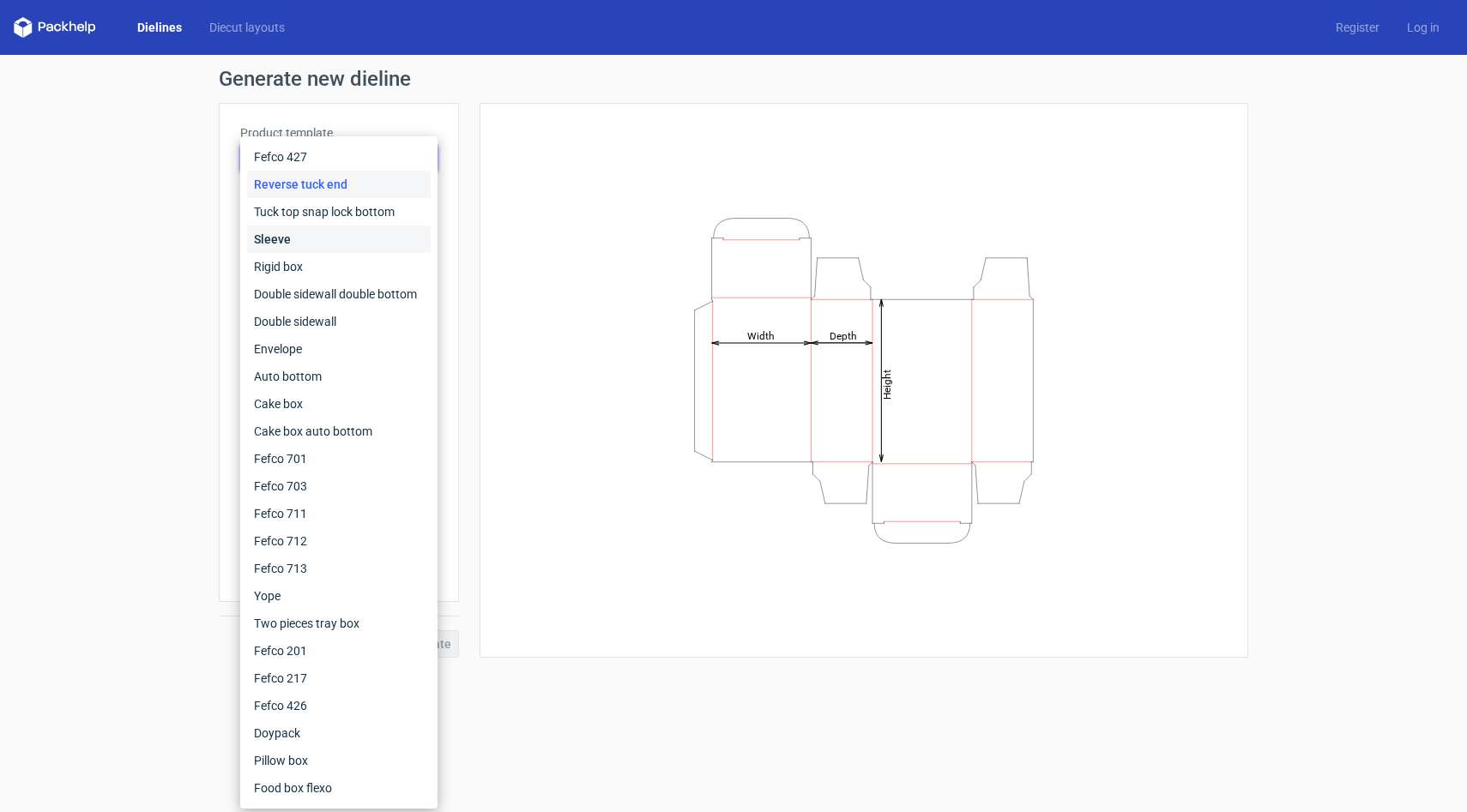
click at [391, 240] on div "Sleeve" at bounding box center [339, 239] width 184 height 28
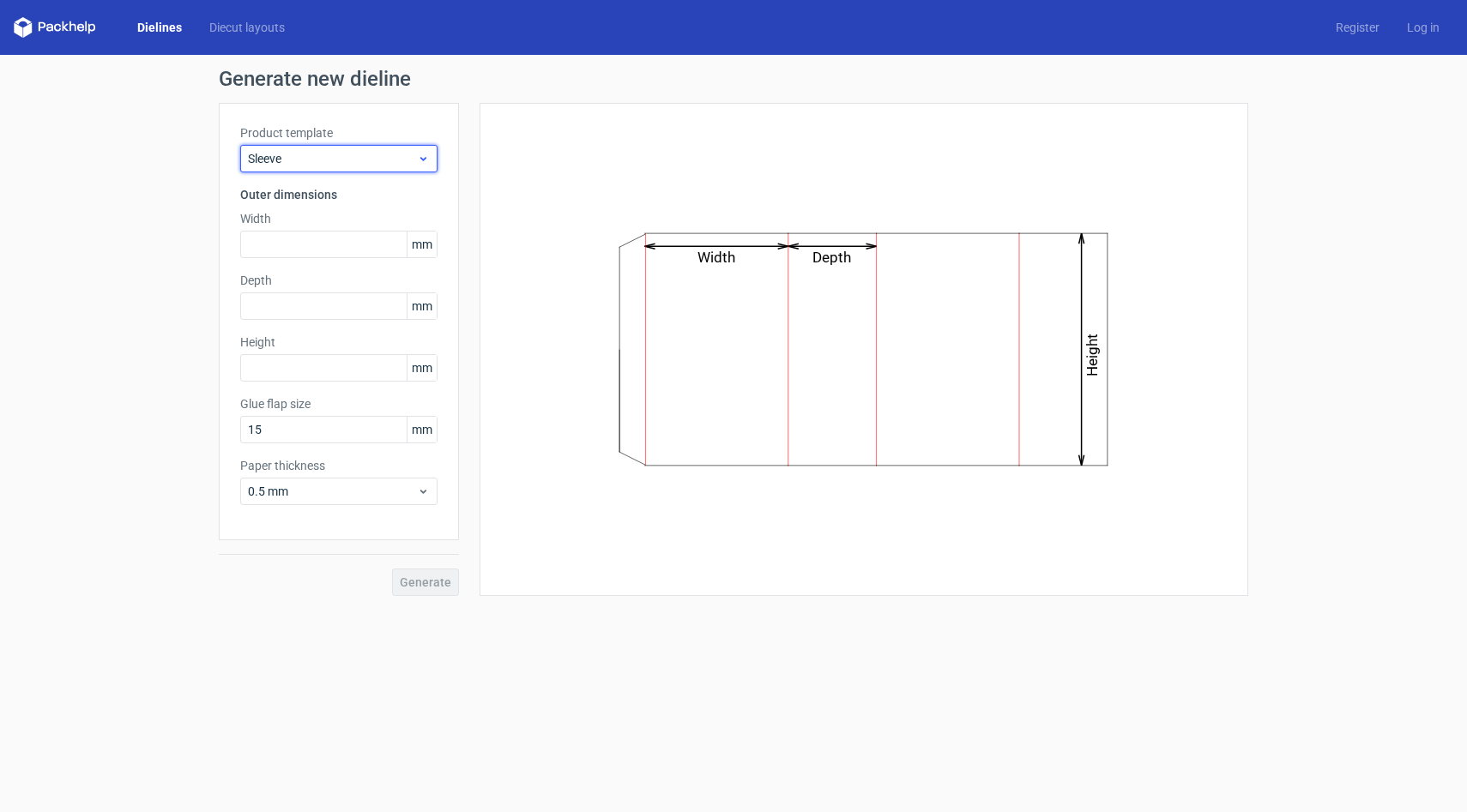
click at [379, 165] on span "Sleeve" at bounding box center [332, 158] width 169 height 17
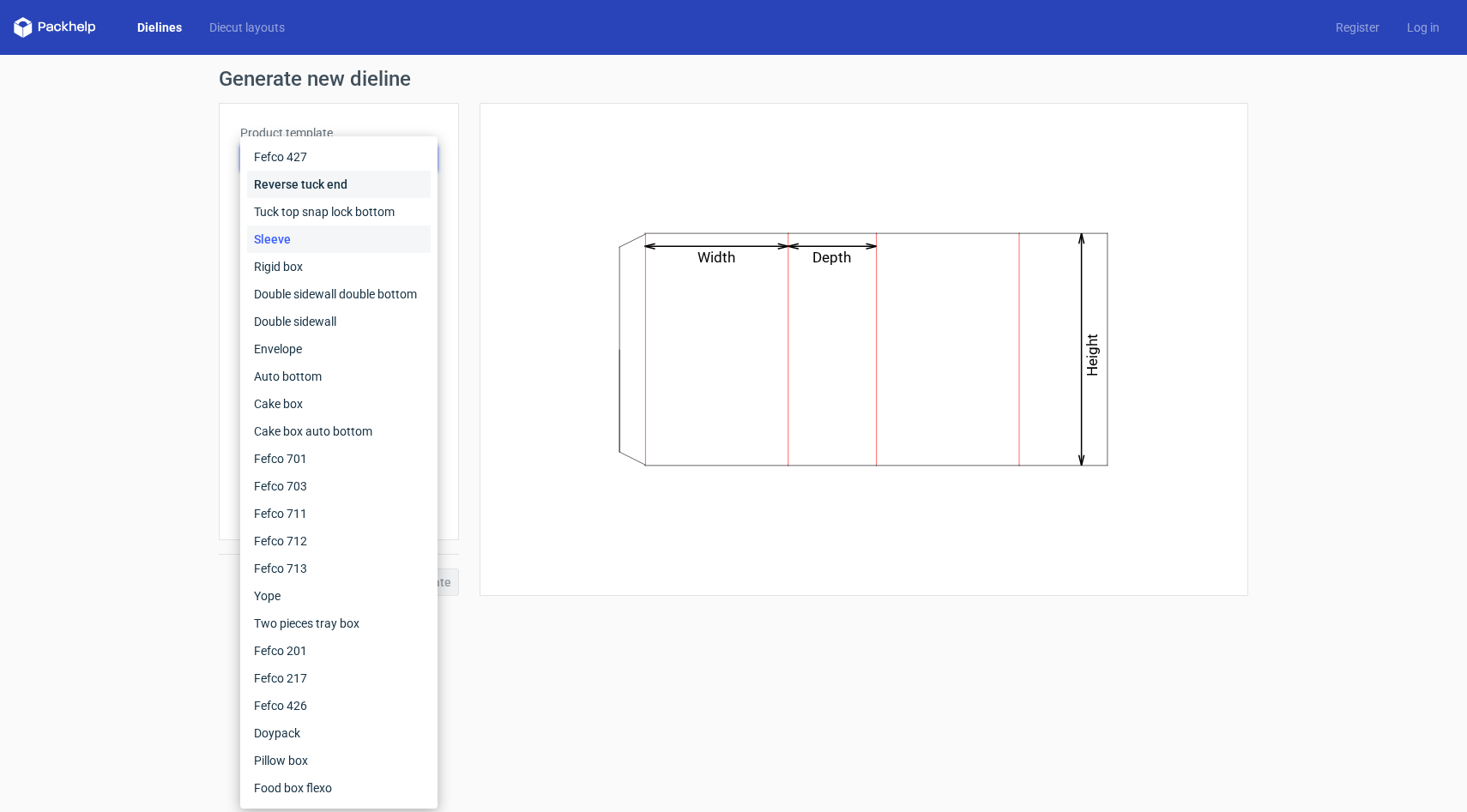
click at [368, 186] on div "Reverse tuck end" at bounding box center [339, 184] width 184 height 28
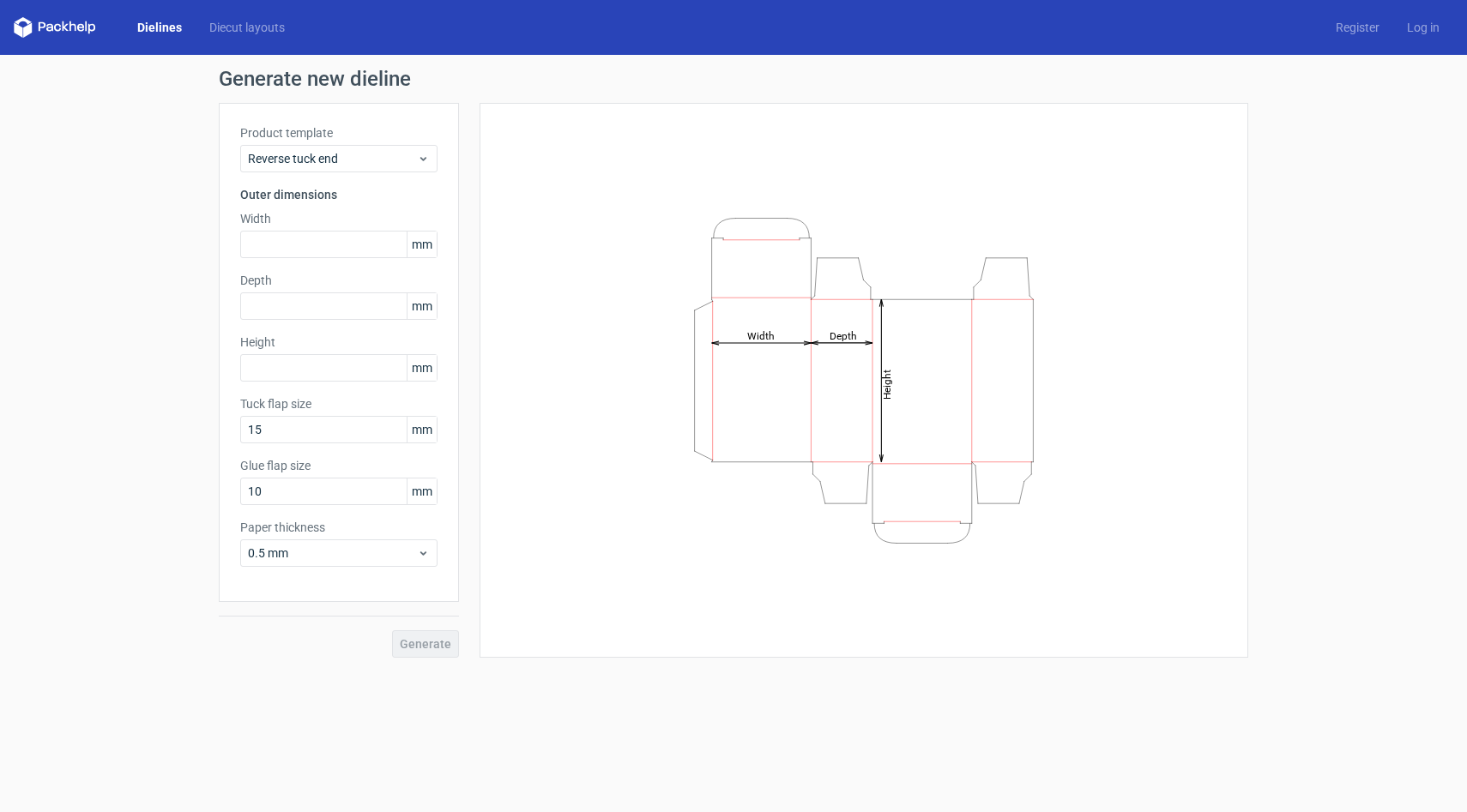
click at [588, 294] on div "Height Depth Width" at bounding box center [863, 380] width 725 height 512
click at [382, 252] on input "text" at bounding box center [338, 244] width 197 height 28
type input "70"
click at [377, 307] on input "text" at bounding box center [338, 306] width 197 height 28
type input "34"
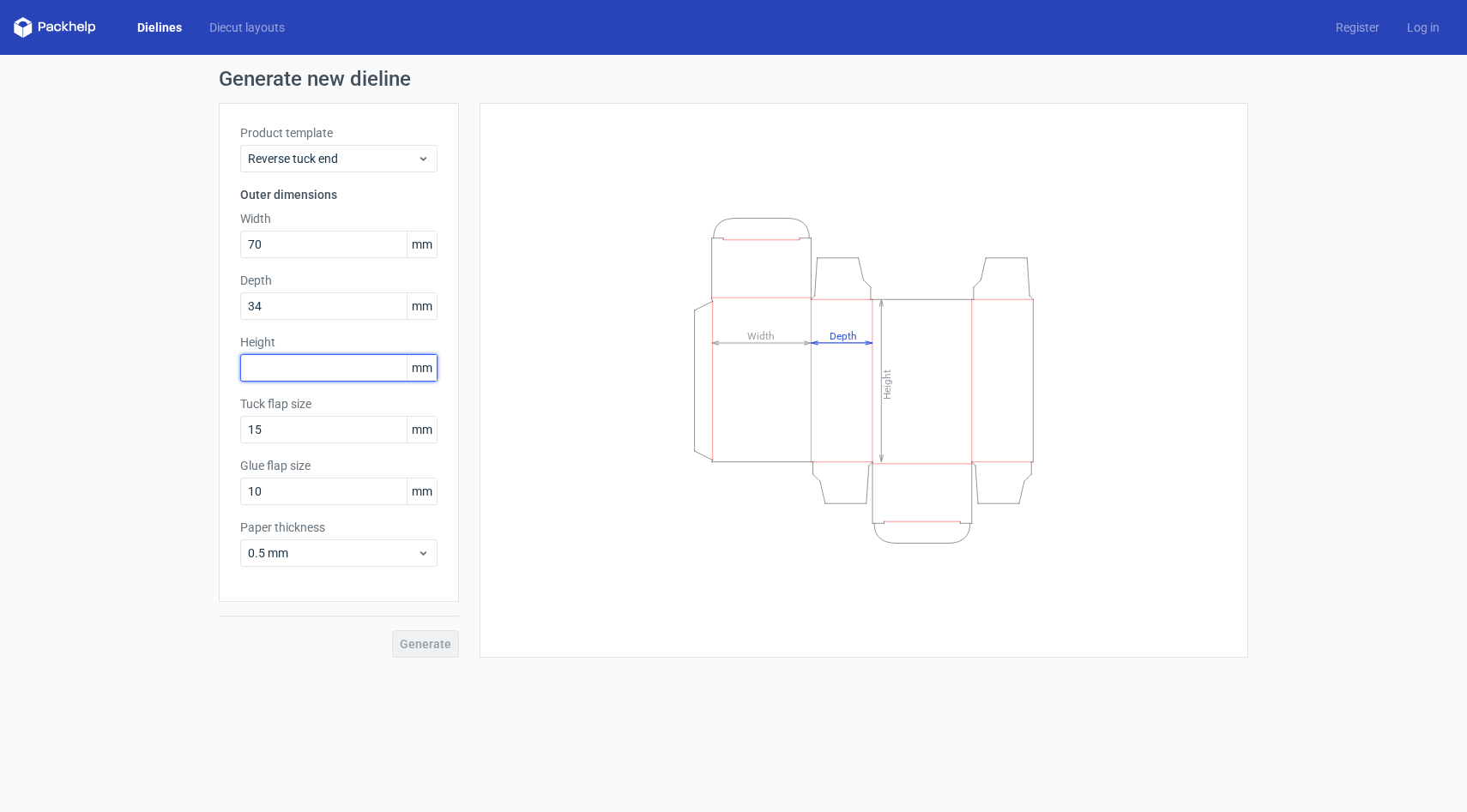
click at [361, 372] on input "text" at bounding box center [338, 368] width 197 height 28
click at [448, 651] on button "Generate" at bounding box center [425, 644] width 67 height 28
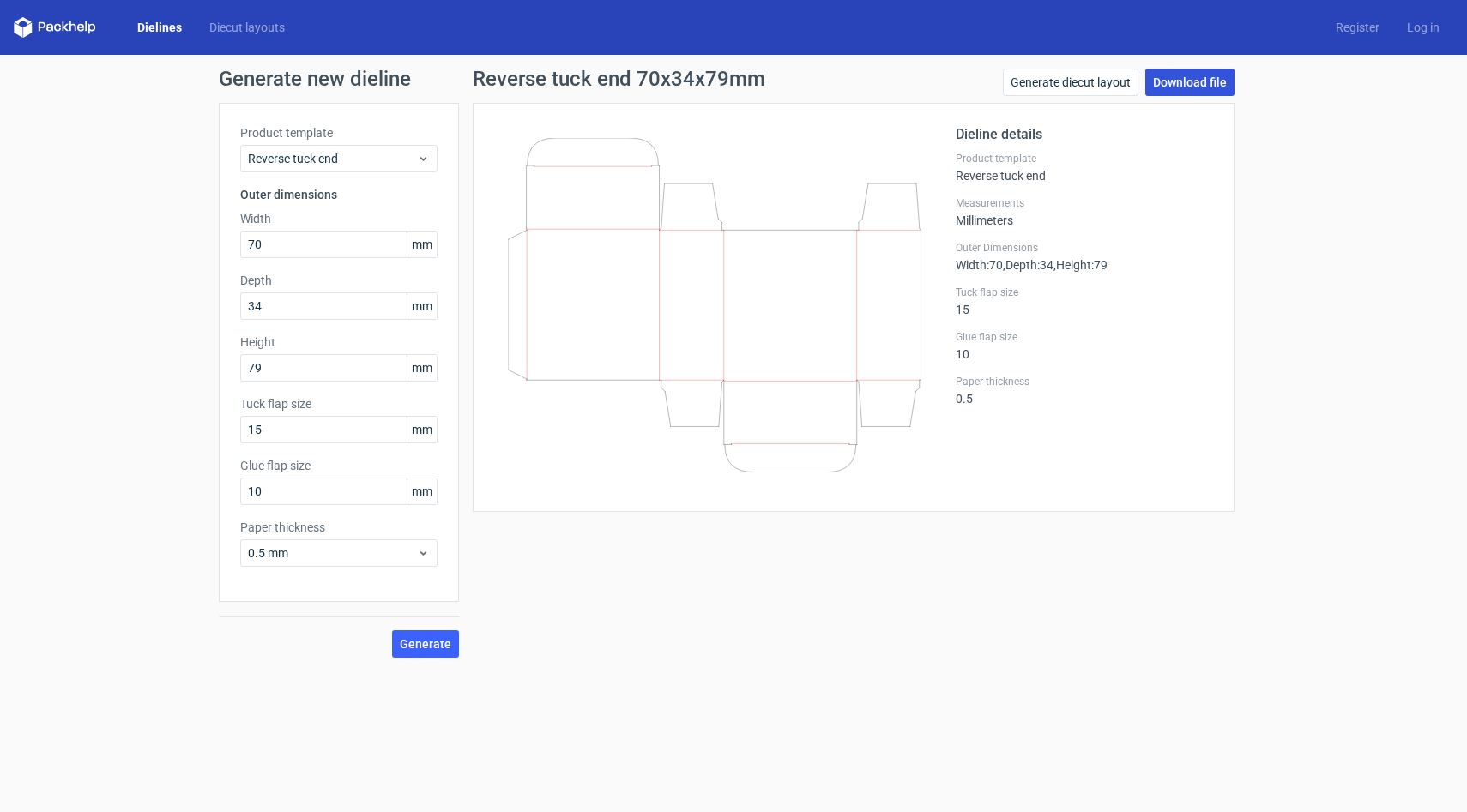
click at [1195, 87] on link "Download file" at bounding box center [1189, 82] width 89 height 28
click at [311, 251] on input "70" at bounding box center [338, 244] width 197 height 28
drag, startPoint x: 283, startPoint y: 371, endPoint x: 188, endPoint y: 373, distance: 95.0
click at [188, 372] on div "Generate new dieline Product template Reverse tuck end Outer dimensions Width 7…" at bounding box center [734, 363] width 1467 height 617
type input "158"
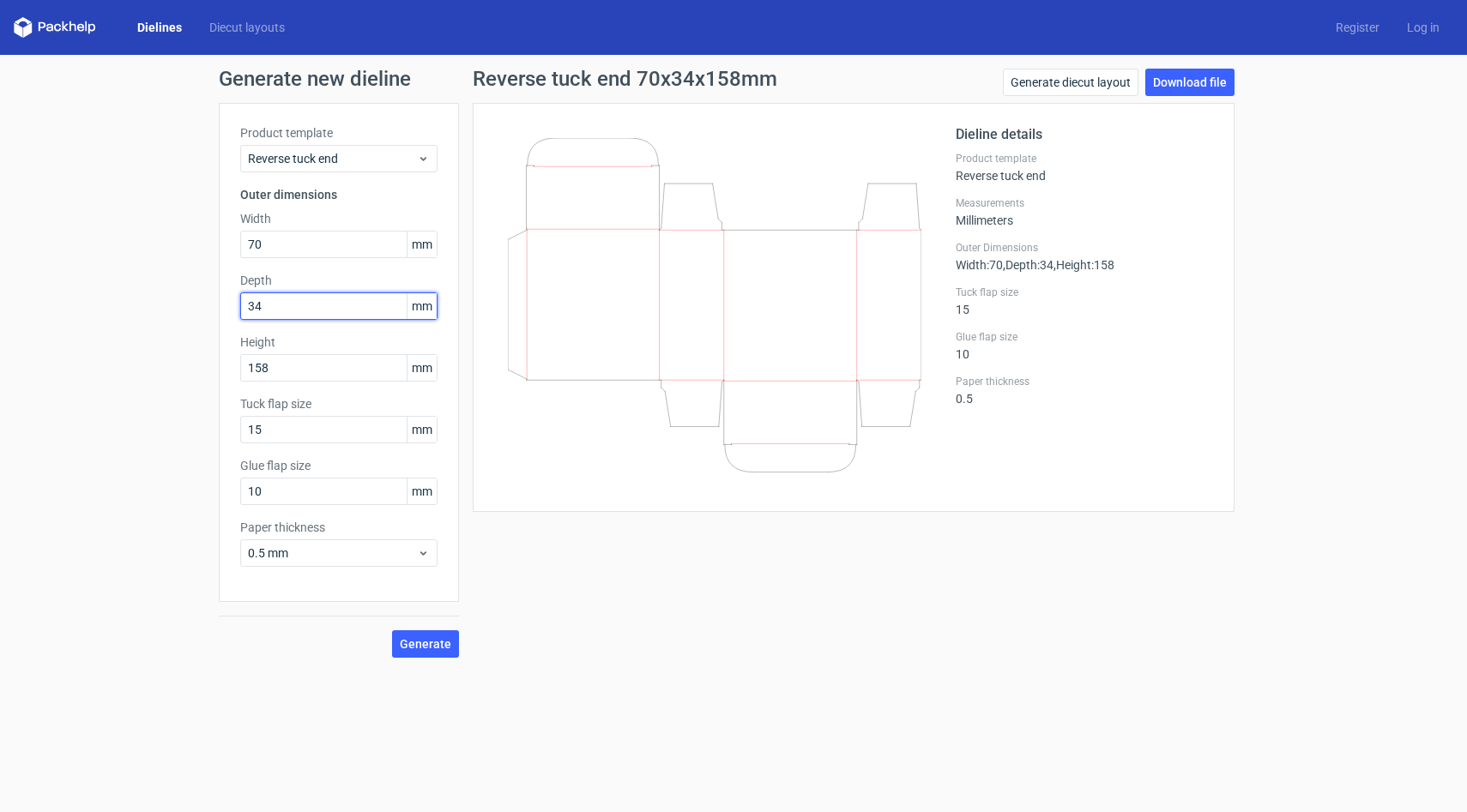
click at [295, 298] on input "34" at bounding box center [338, 306] width 197 height 28
drag, startPoint x: 290, startPoint y: 302, endPoint x: 229, endPoint y: 302, distance: 61.0
click at [229, 302] on div "Product template Reverse tuck end Outer dimensions Width 70 mm Depth 34 mm Heig…" at bounding box center [338, 352] width 240 height 500
type input "68"
click at [422, 650] on span "Generate" at bounding box center [426, 643] width 52 height 12
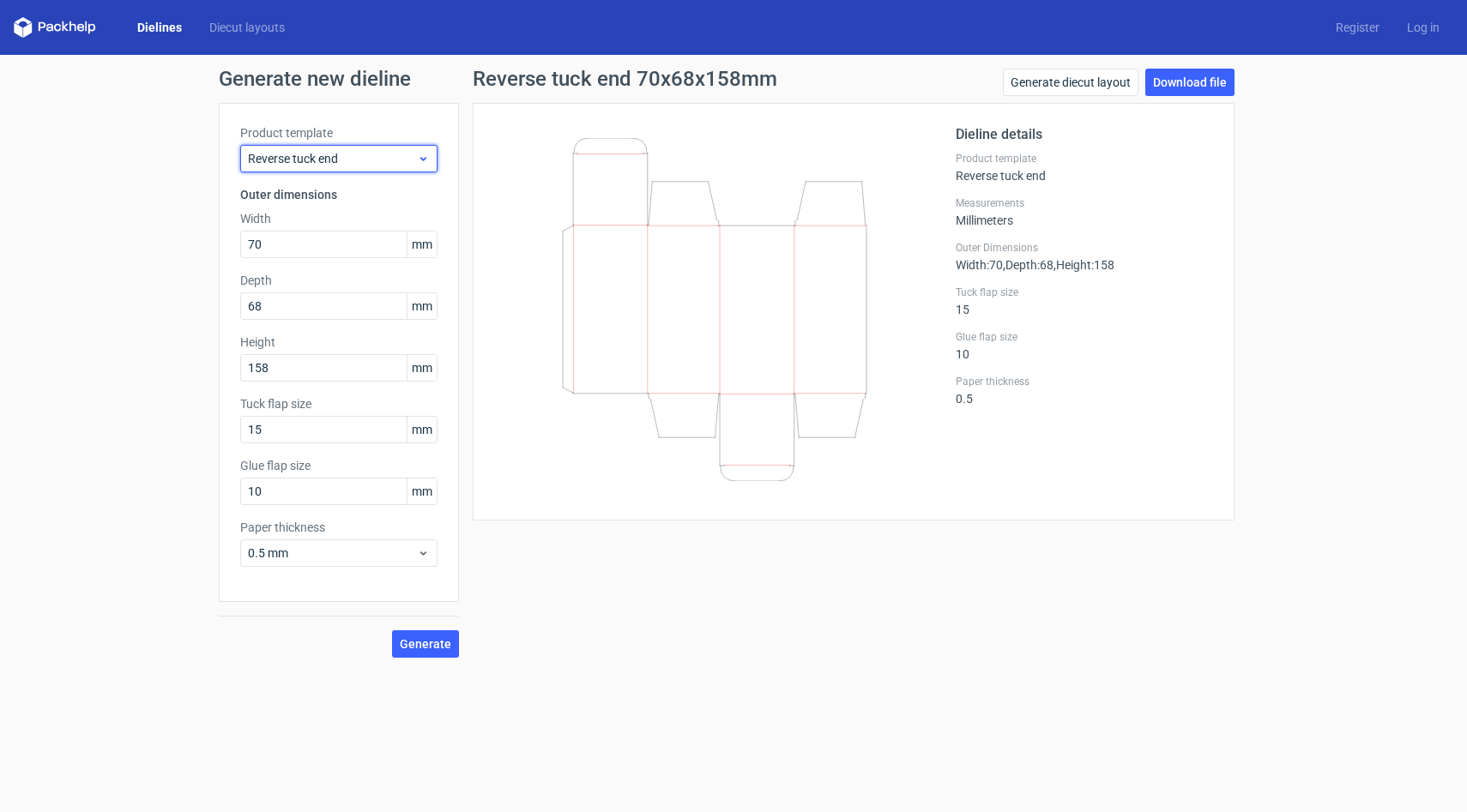
click at [372, 159] on span "Reverse tuck end" at bounding box center [332, 158] width 169 height 17
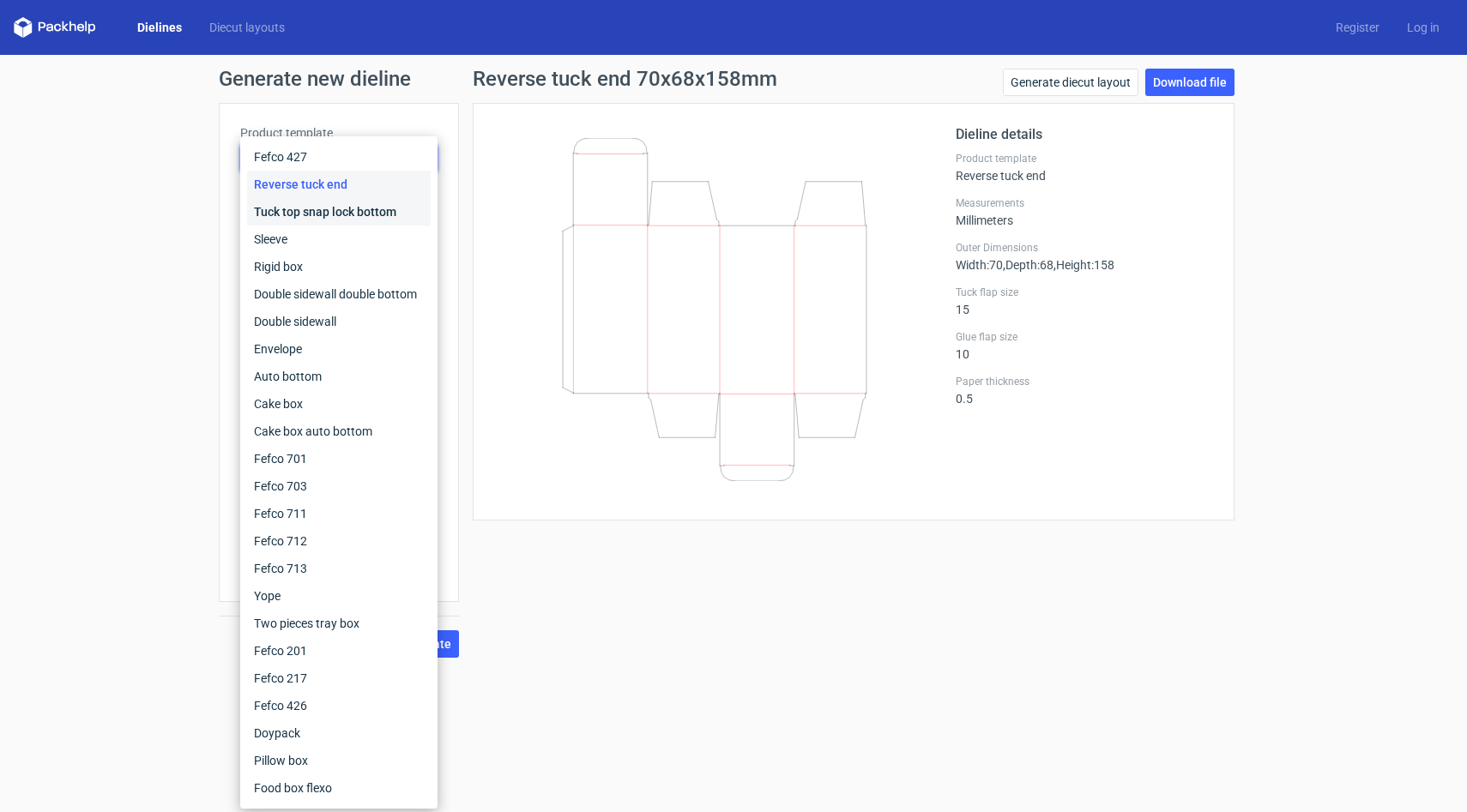
click at [361, 209] on div "Tuck top snap lock bottom" at bounding box center [339, 211] width 184 height 28
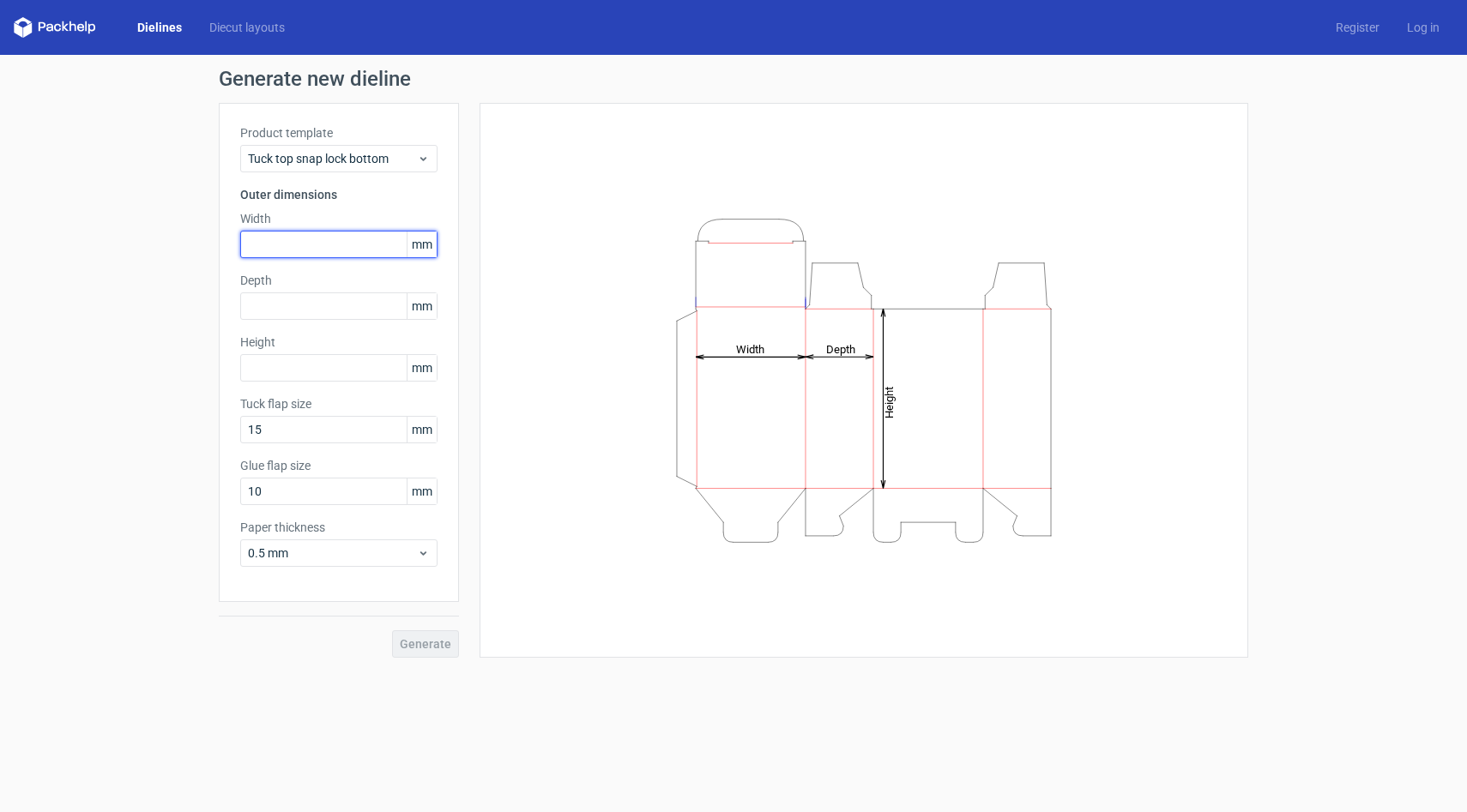
click at [324, 255] on input "text" at bounding box center [338, 244] width 197 height 28
click at [305, 239] on input "text" at bounding box center [338, 244] width 197 height 28
type input "158"
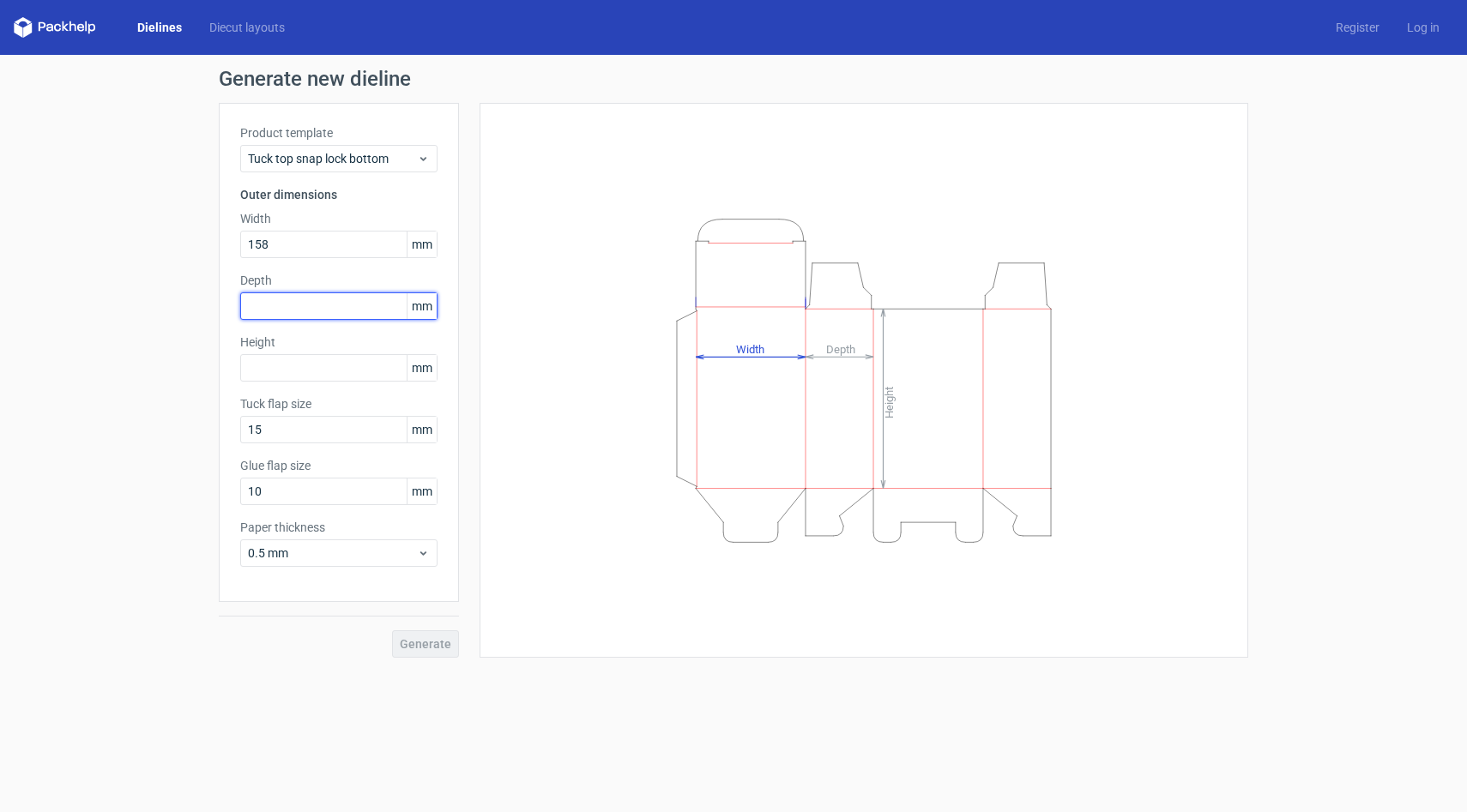
click at [317, 317] on input "text" at bounding box center [338, 306] width 197 height 28
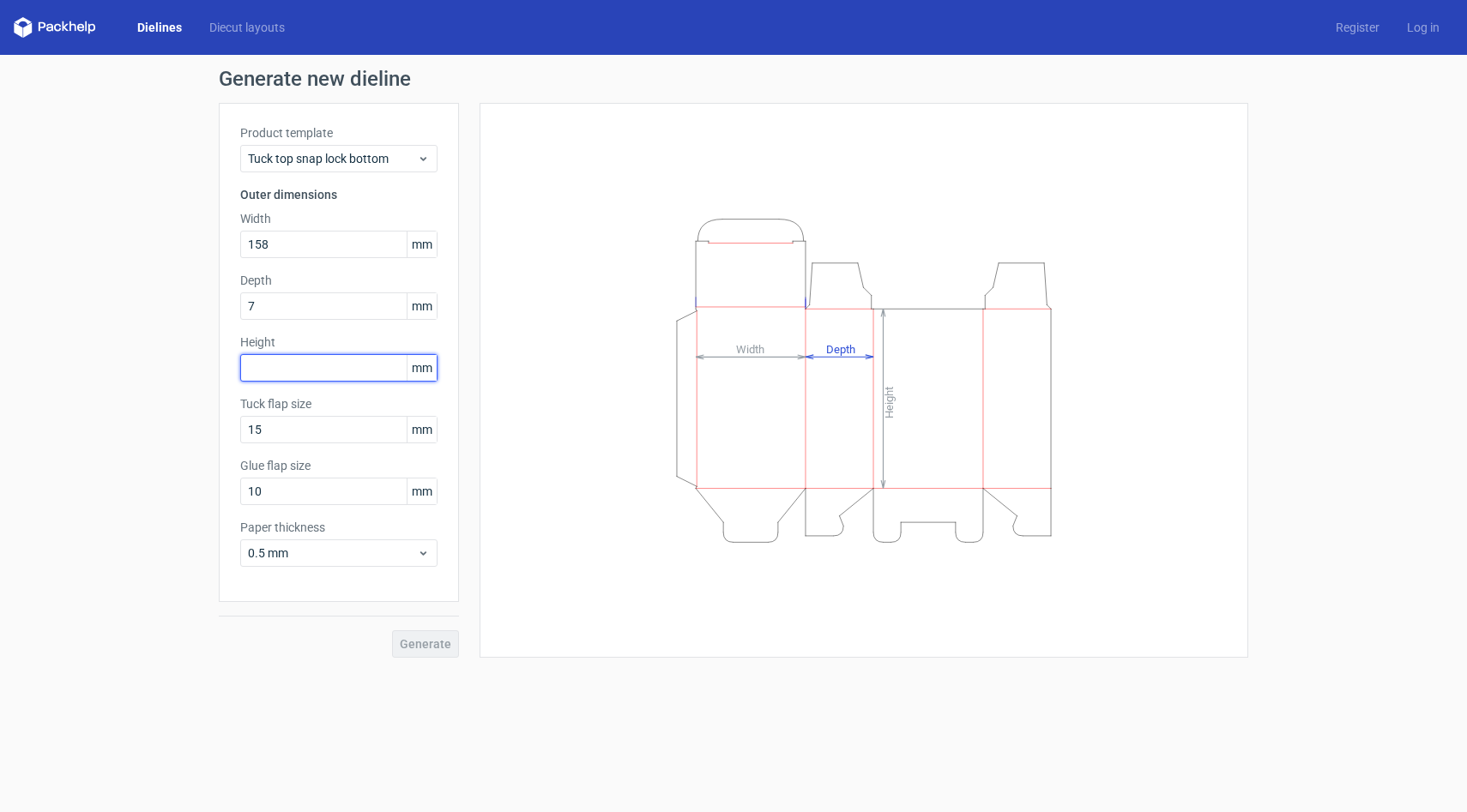
click at [334, 377] on div "Height mm" at bounding box center [338, 358] width 197 height 48
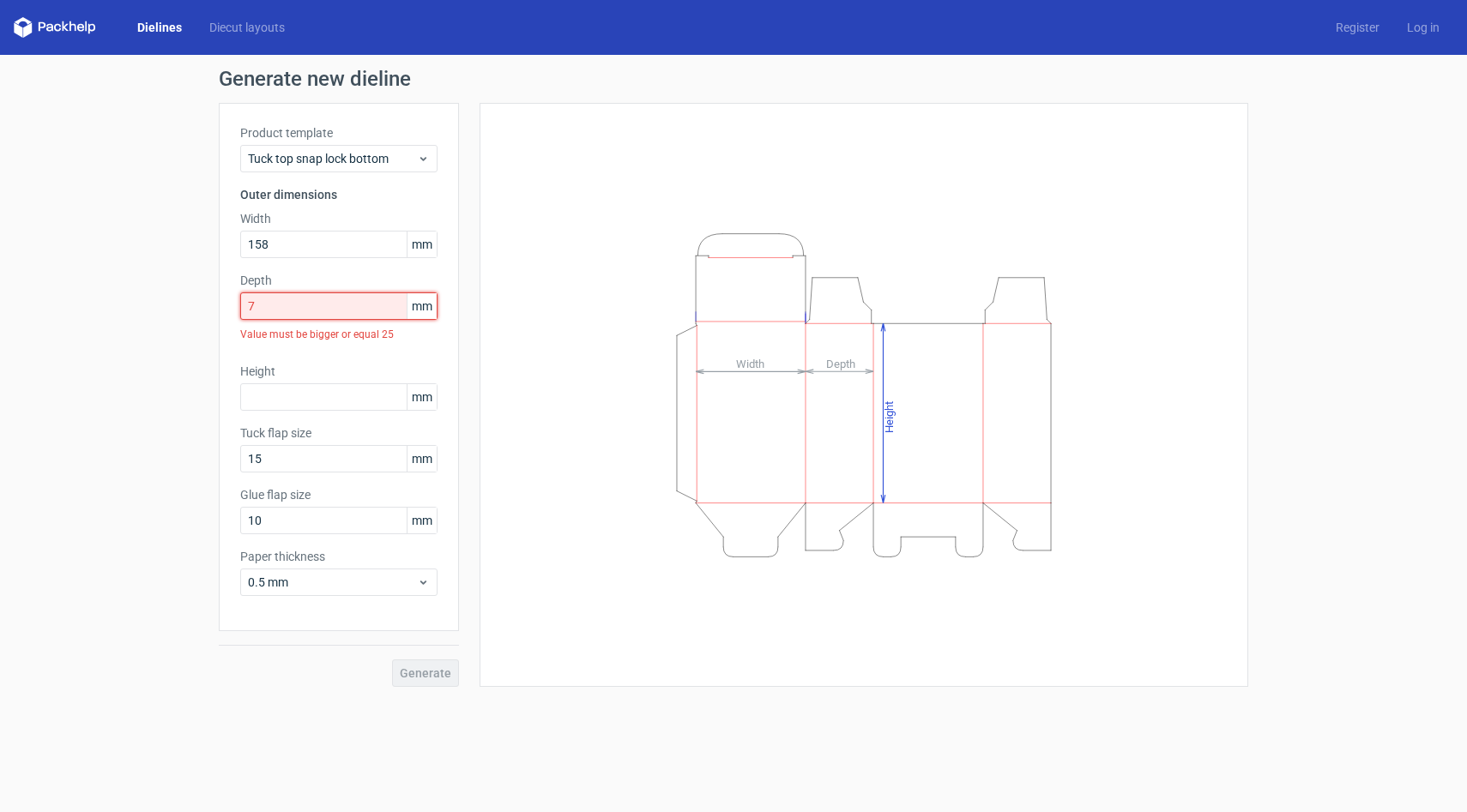
click at [312, 297] on input "7" at bounding box center [338, 306] width 197 height 28
click at [310, 306] on input "7" at bounding box center [338, 306] width 197 height 28
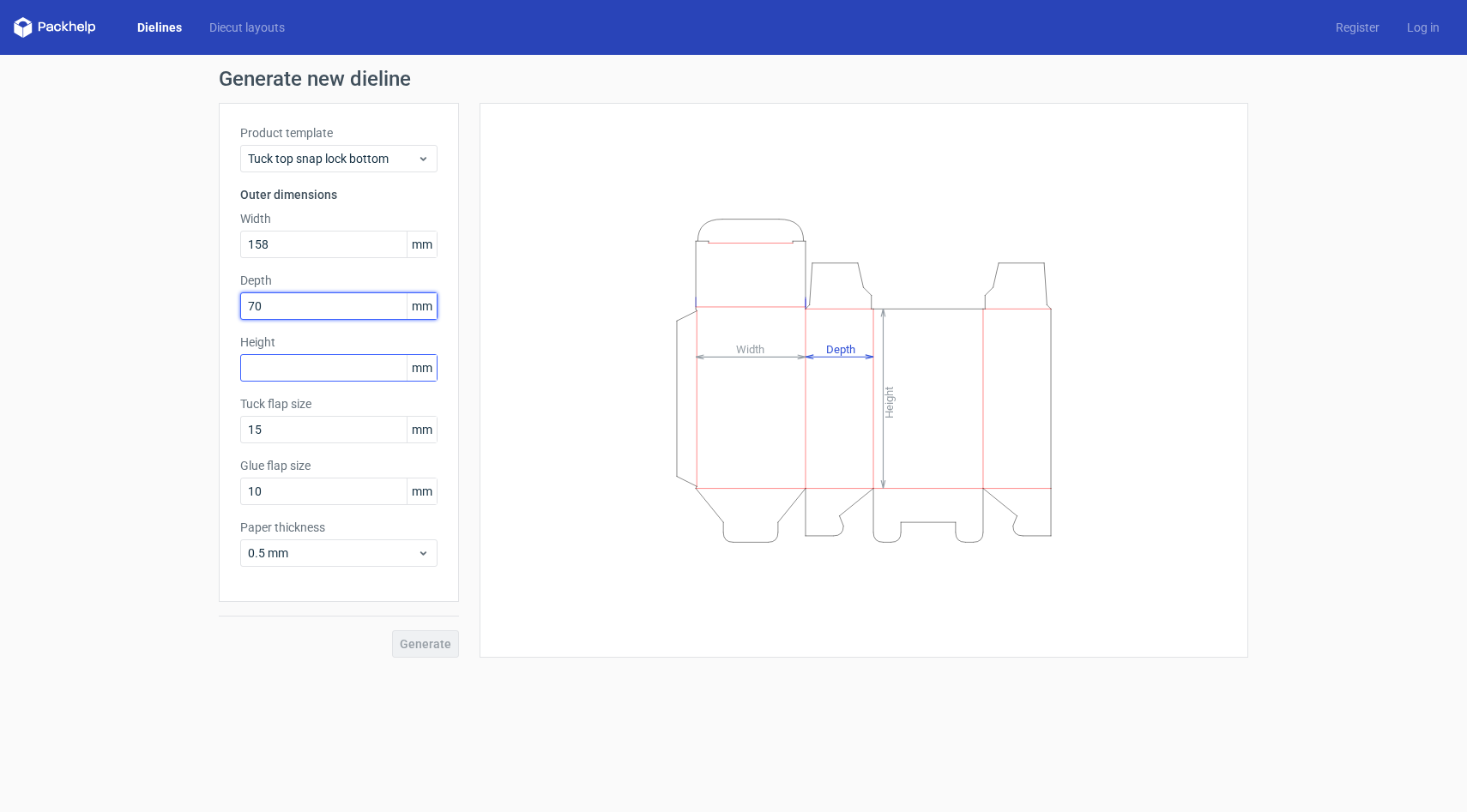
type input "70"
click at [322, 373] on input "text" at bounding box center [338, 368] width 197 height 28
type input "68"
click at [427, 643] on span "Generate" at bounding box center [426, 643] width 52 height 12
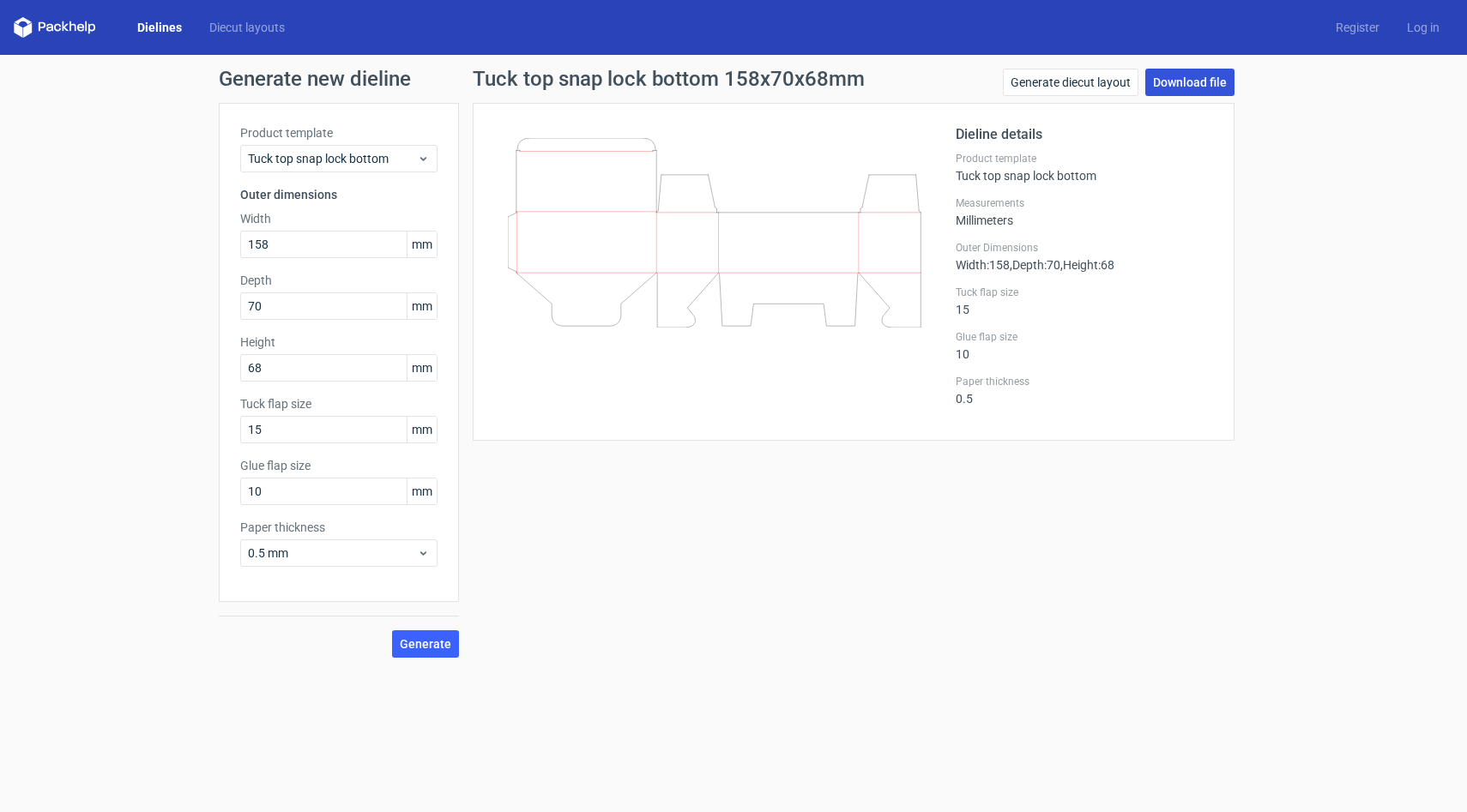
click at [1174, 89] on link "Download file" at bounding box center [1189, 82] width 89 height 28
drag, startPoint x: 281, startPoint y: 250, endPoint x: 199, endPoint y: 249, distance: 82.0
click at [199, 249] on div "Generate new dieline Product template Tuck top snap lock bottom Outer dimension…" at bounding box center [734, 363] width 1467 height 617
type input "78"
click at [431, 646] on span "Generate" at bounding box center [426, 643] width 52 height 12
